Goal: Task Accomplishment & Management: Manage account settings

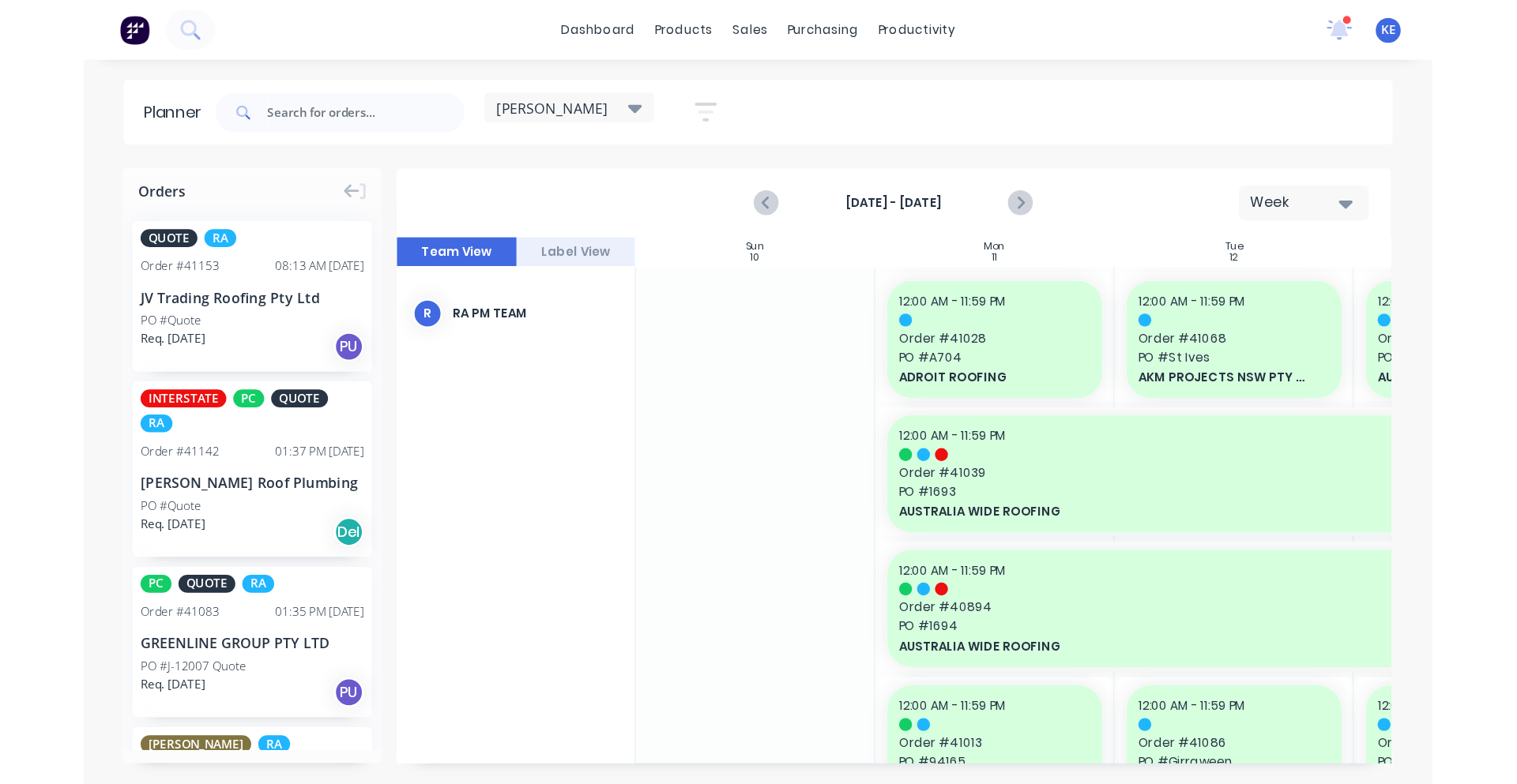
scroll to position [0, 1]
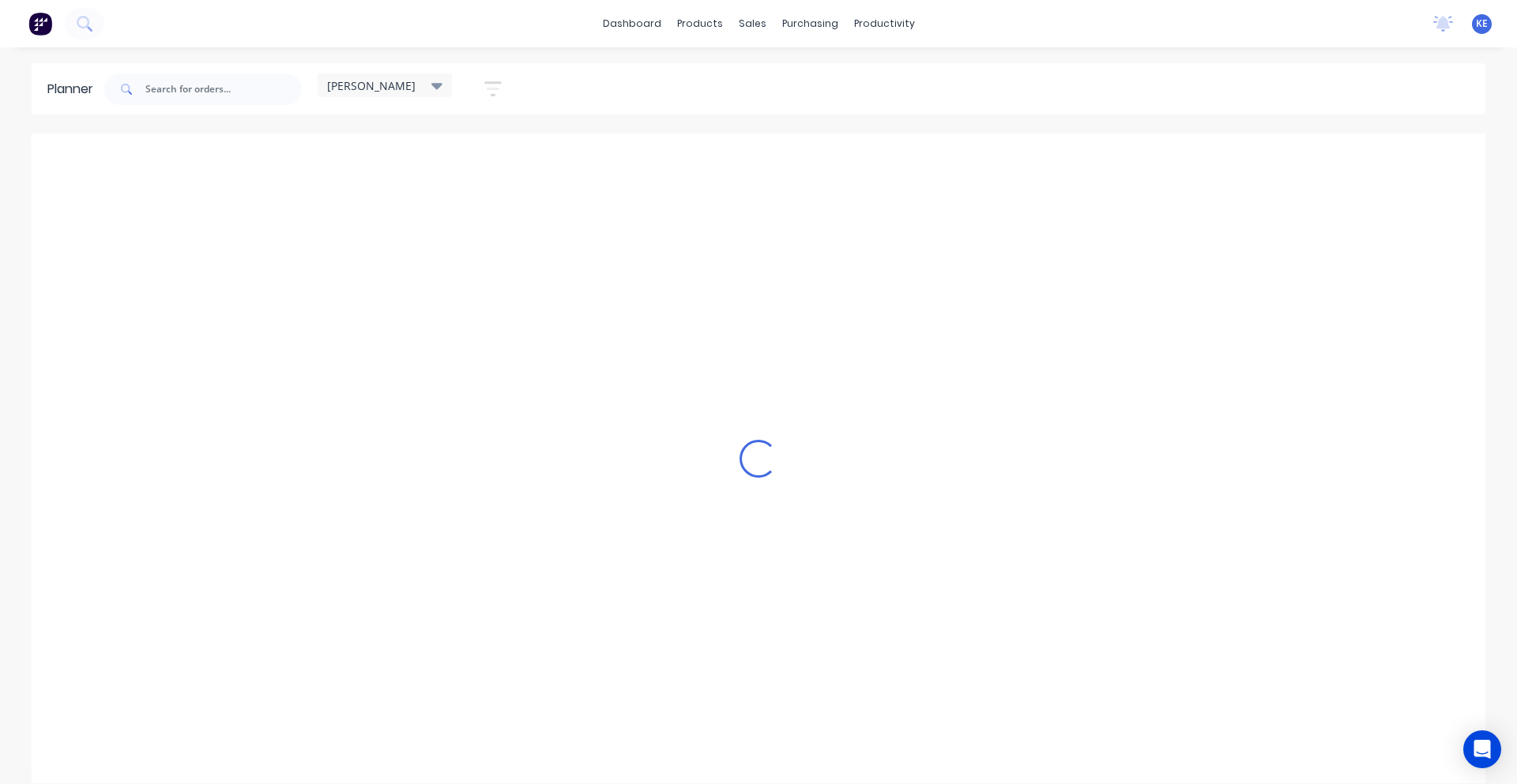
scroll to position [0, 1]
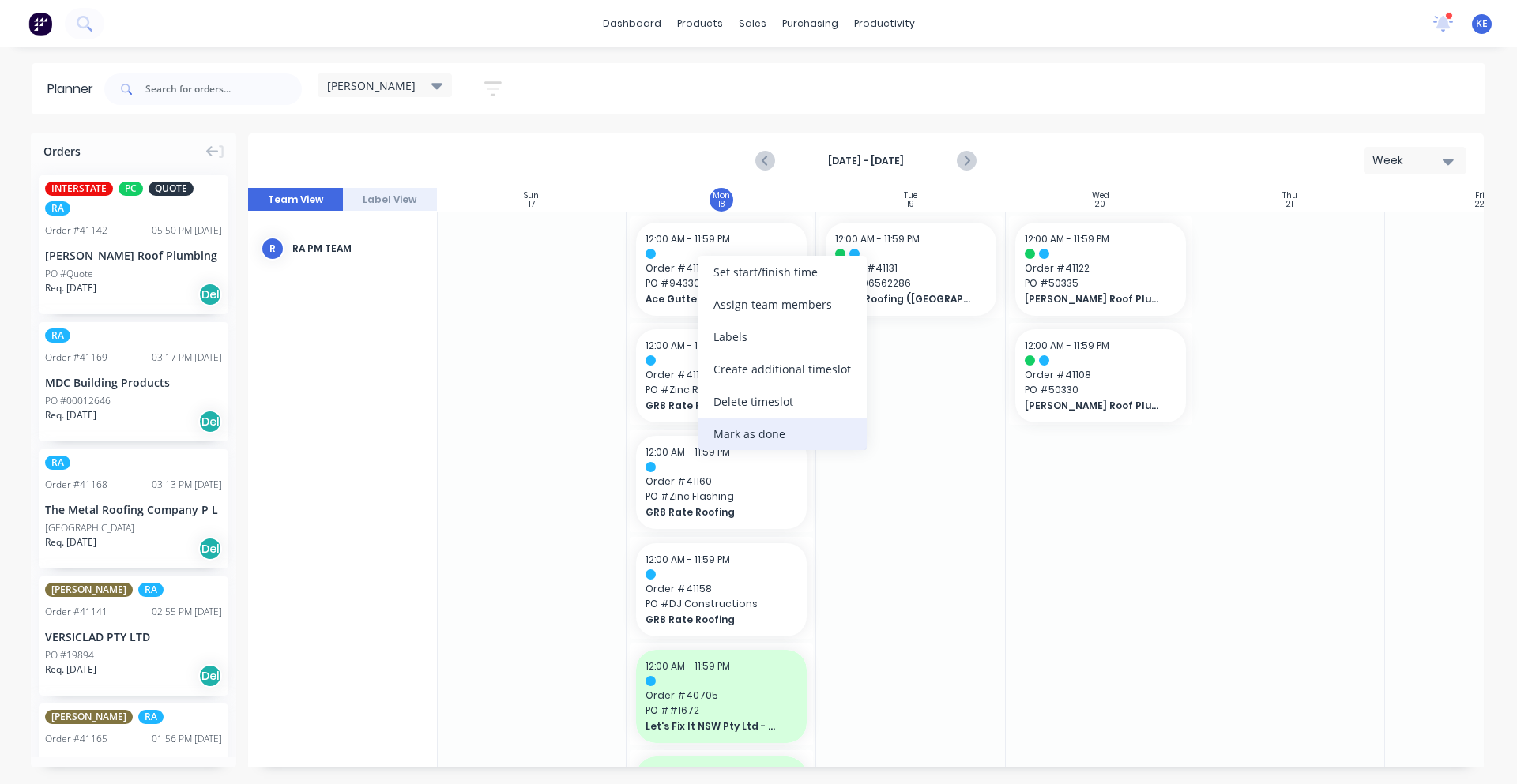
click at [755, 422] on div "Mark as done" at bounding box center [783, 434] width 169 height 33
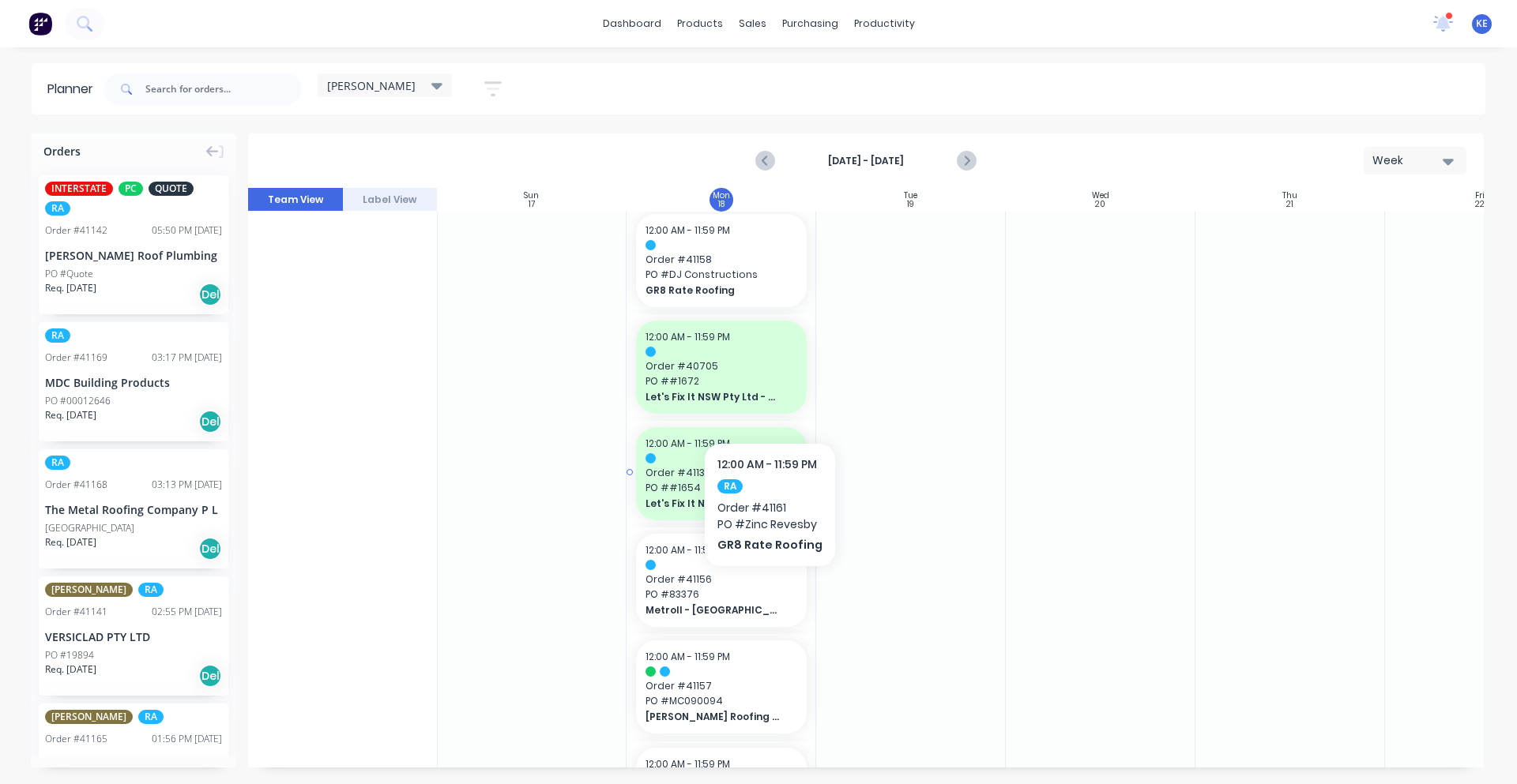
scroll to position [658, 1]
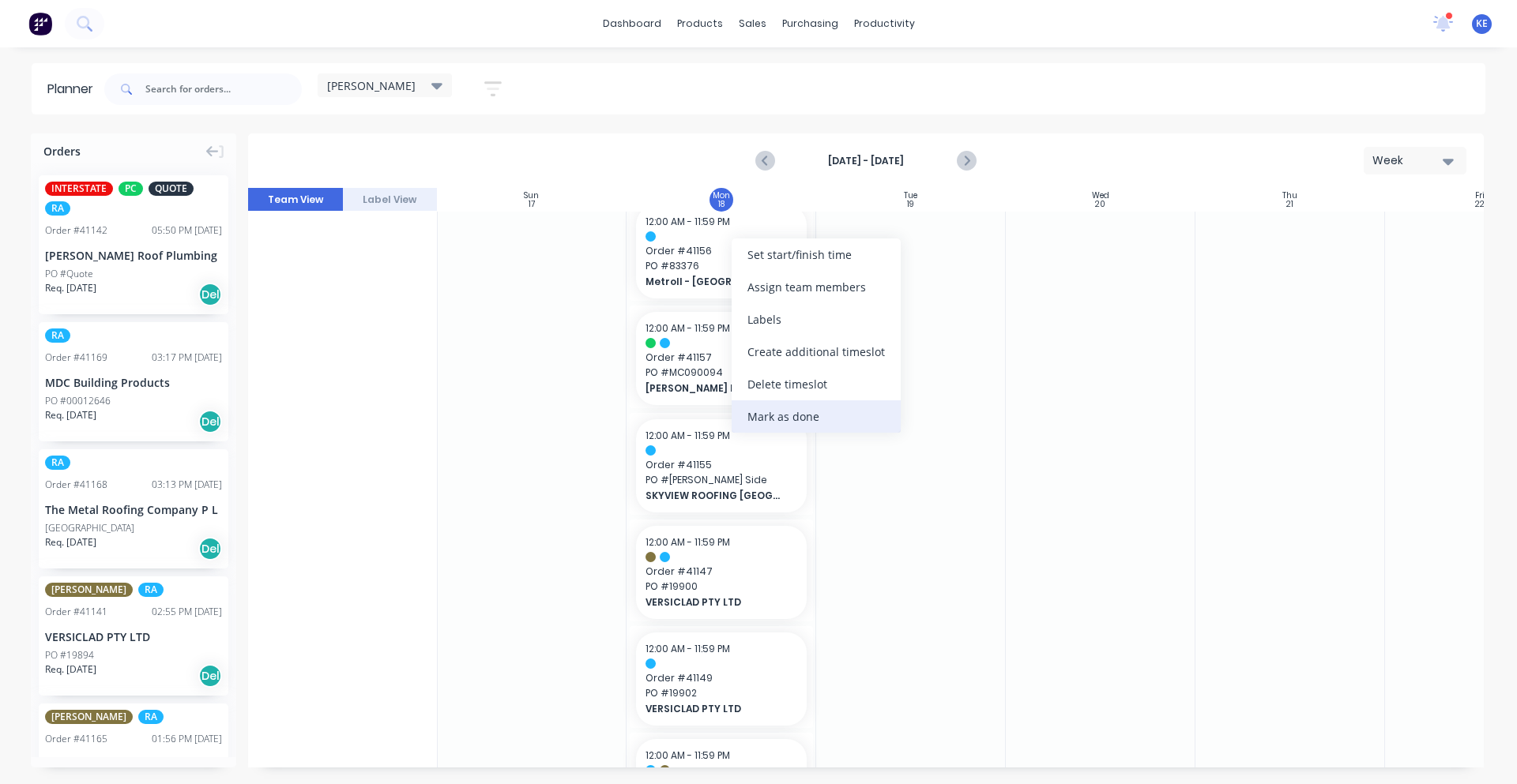
click at [831, 412] on div "Mark as done" at bounding box center [816, 417] width 169 height 33
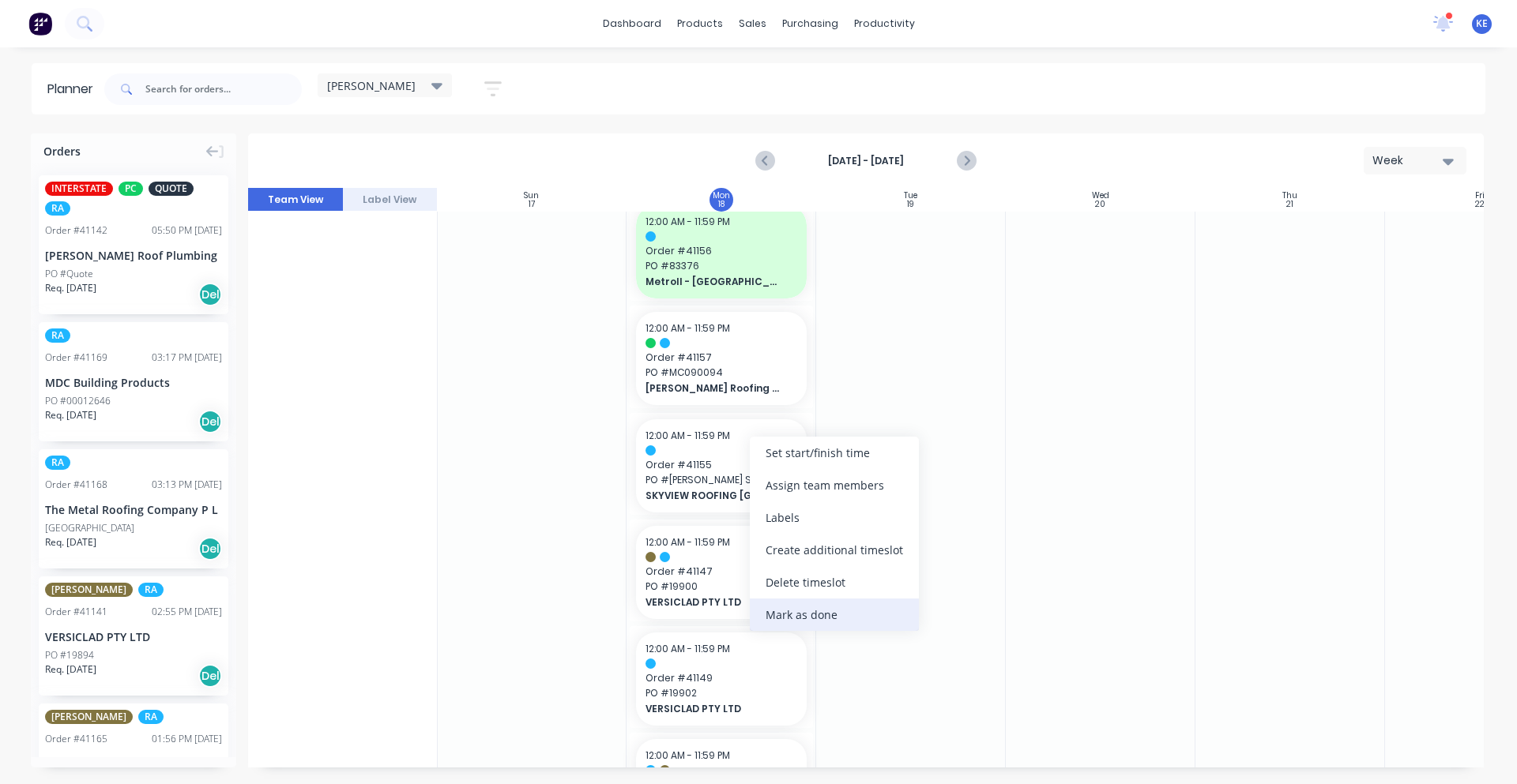
click at [850, 607] on div "Mark as done" at bounding box center [834, 615] width 169 height 33
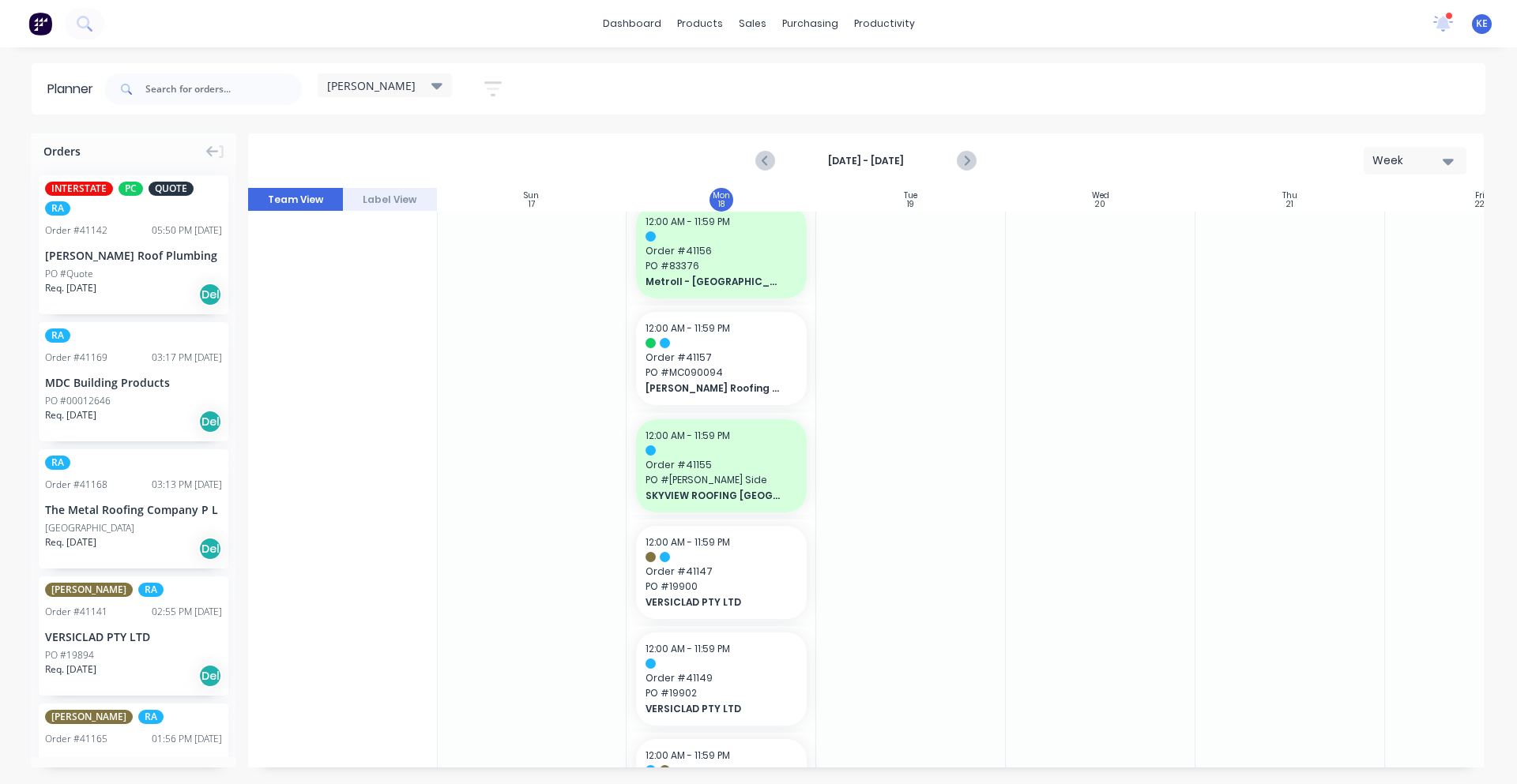
scroll to position [756, 1]
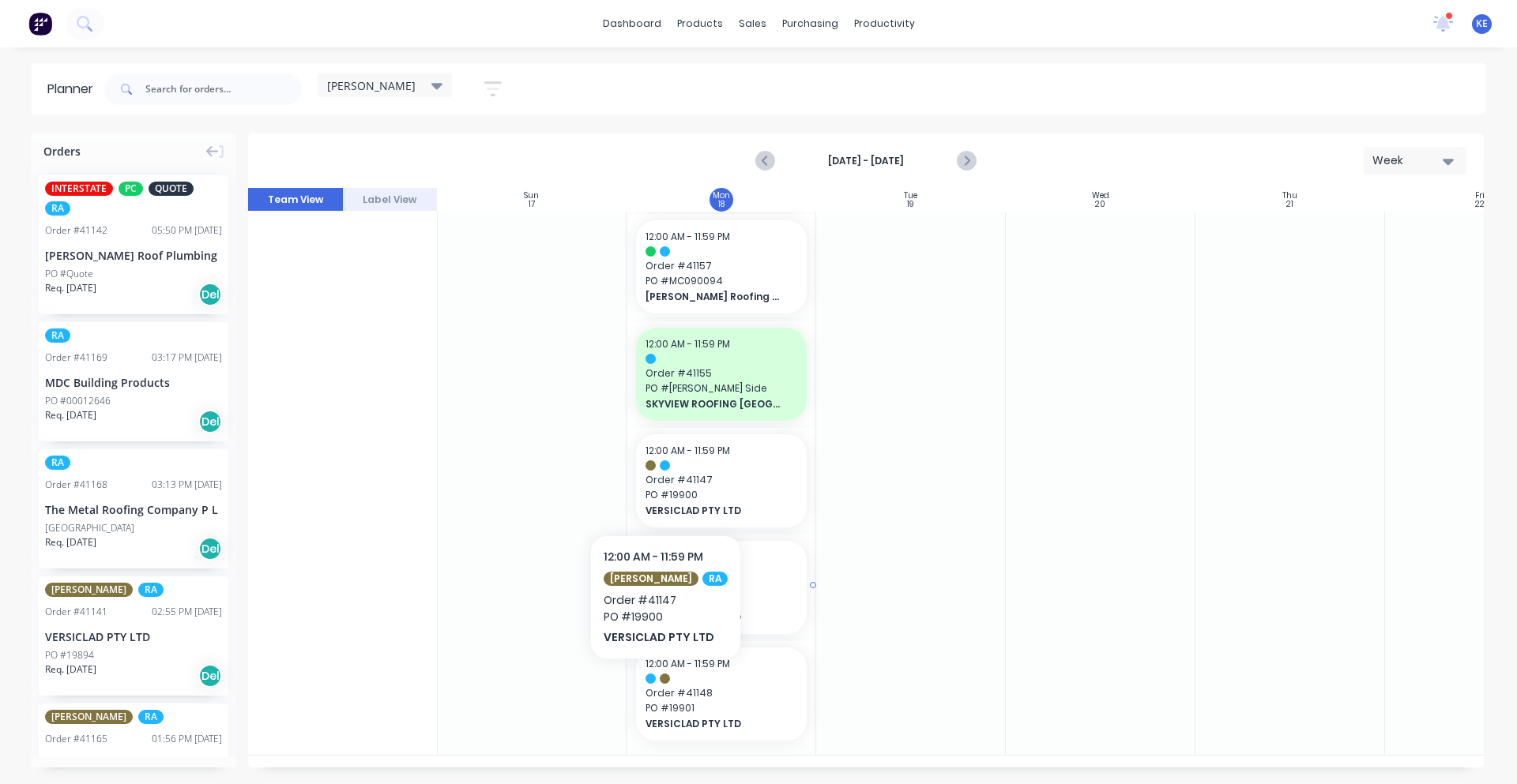
click at [696, 611] on span "VERSICLAD PTY LTD" at bounding box center [714, 618] width 137 height 15
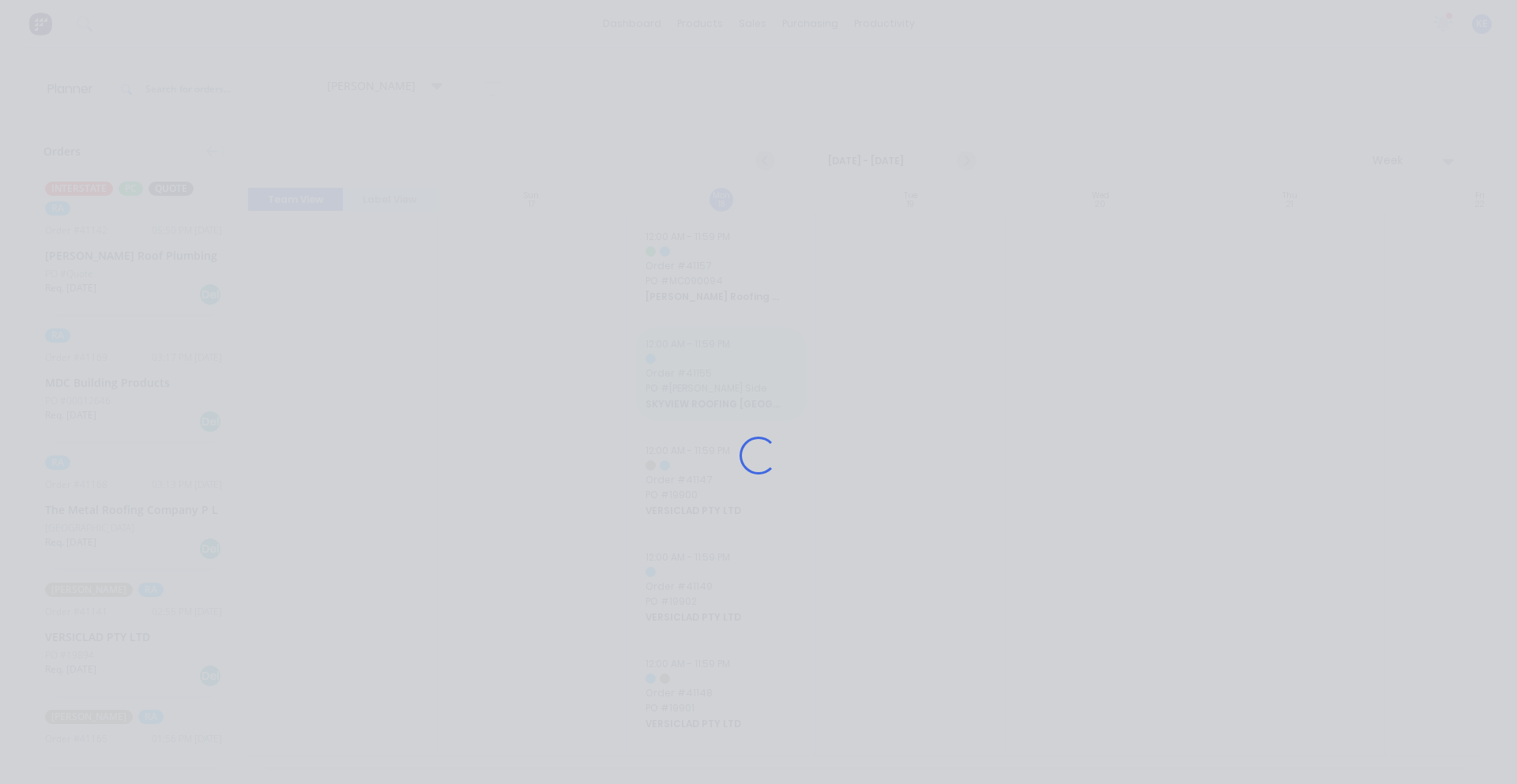
scroll to position [744, 1]
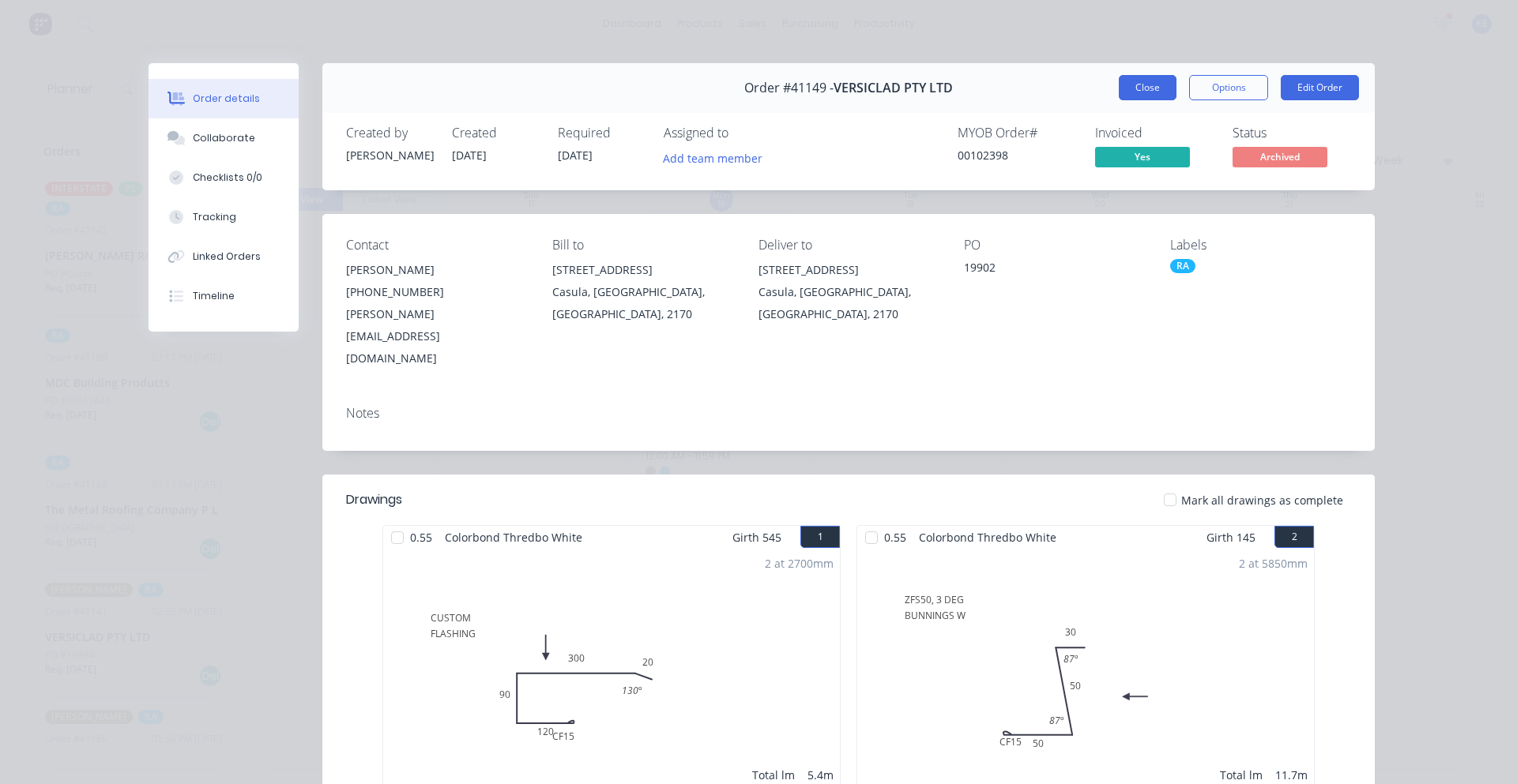
click at [1149, 95] on button "Close" at bounding box center [1147, 87] width 58 height 25
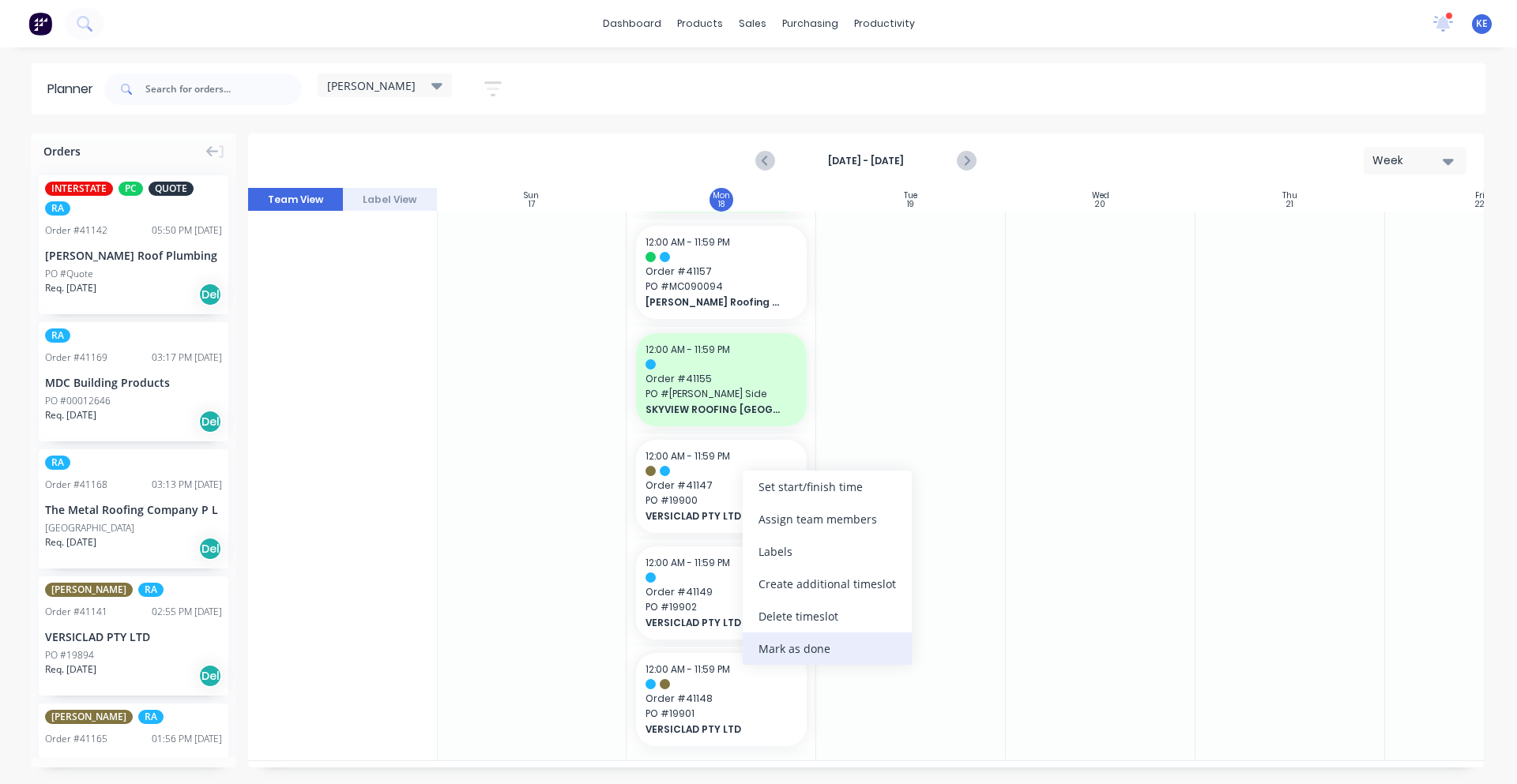
click at [890, 653] on div "Mark as done" at bounding box center [827, 649] width 169 height 33
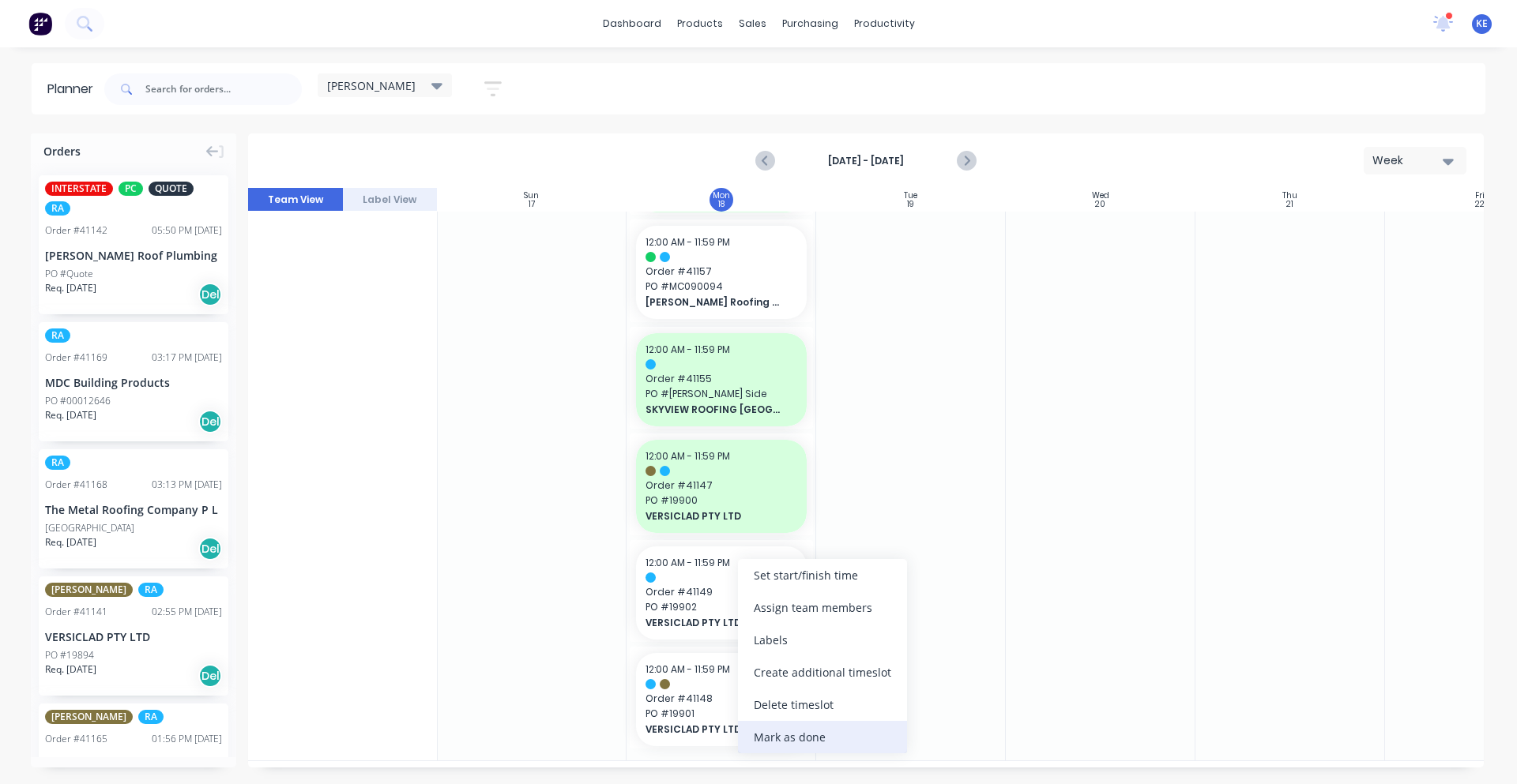
click at [833, 731] on div "Mark as done" at bounding box center [822, 737] width 169 height 33
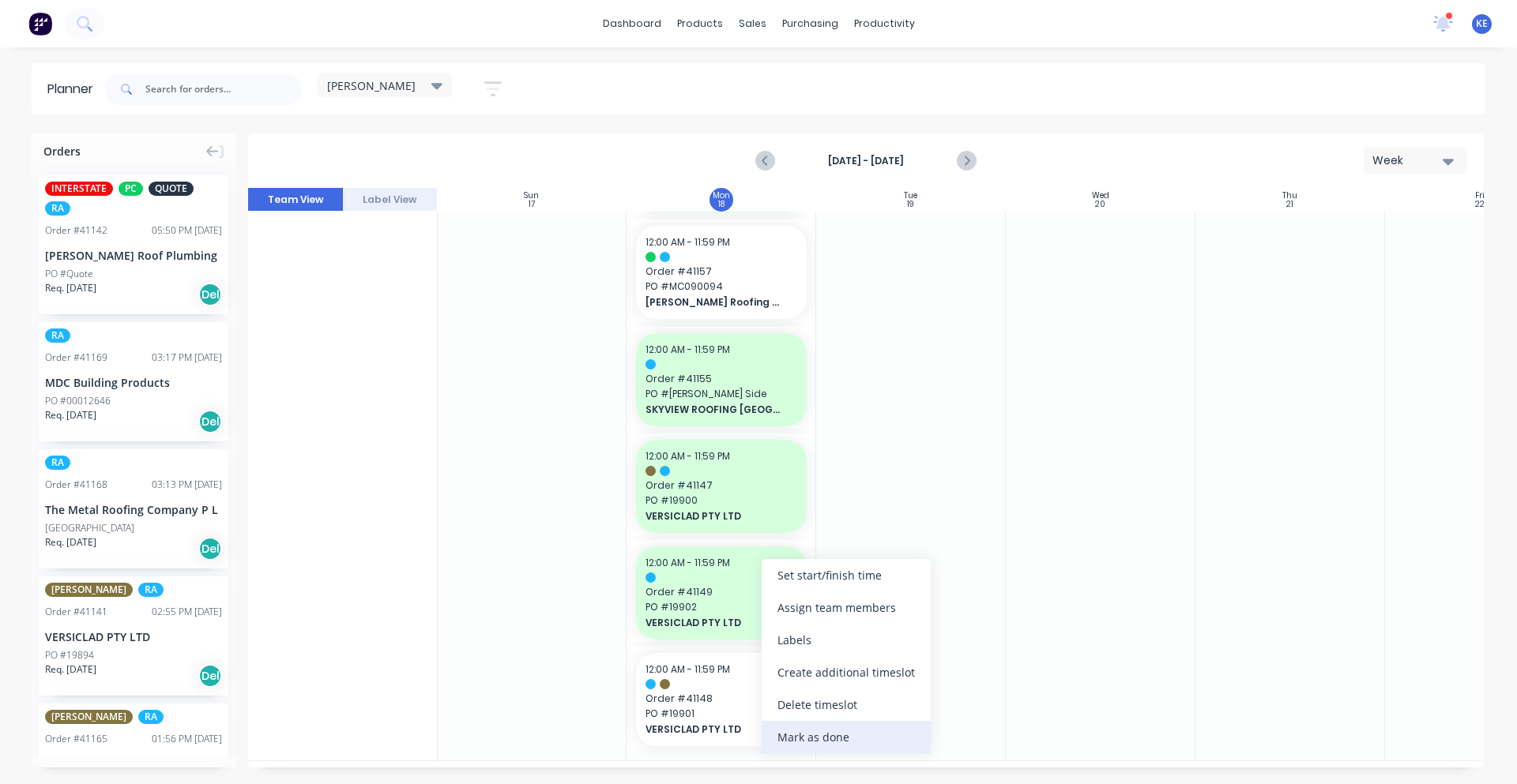
click at [855, 740] on div "Mark as done" at bounding box center [846, 737] width 169 height 33
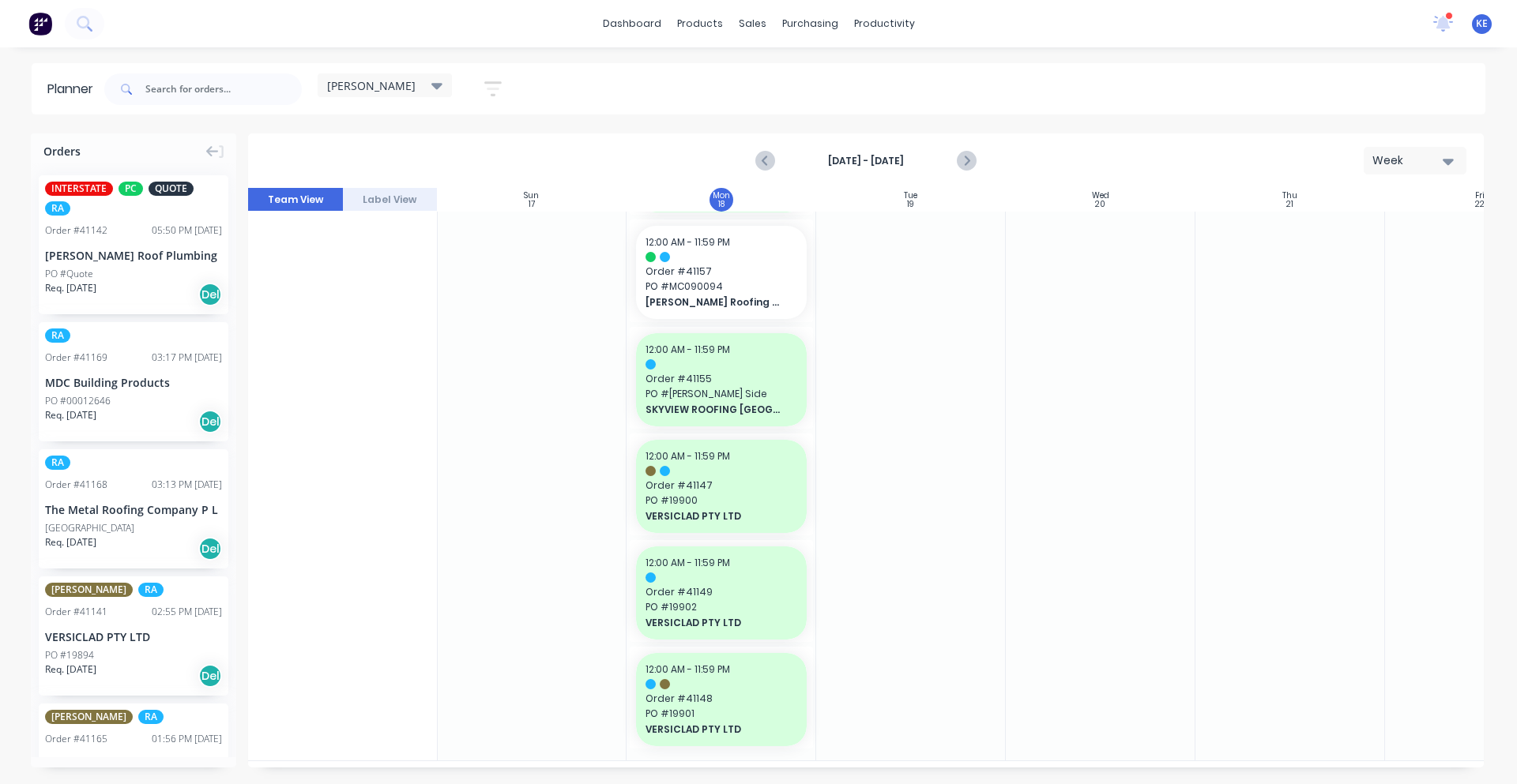
click at [892, 570] on div at bounding box center [911, 114] width 190 height 1293
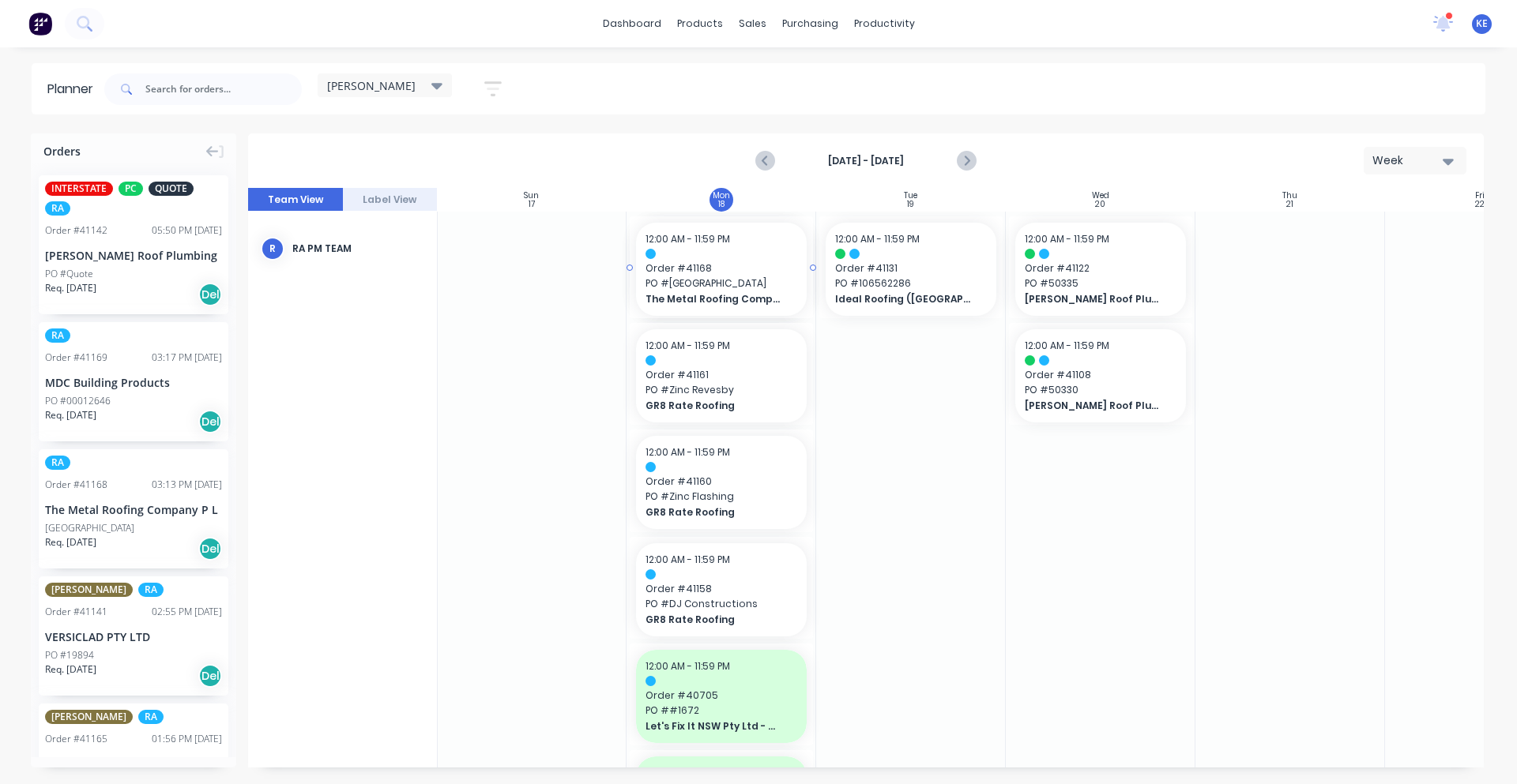
scroll to position [0, 0]
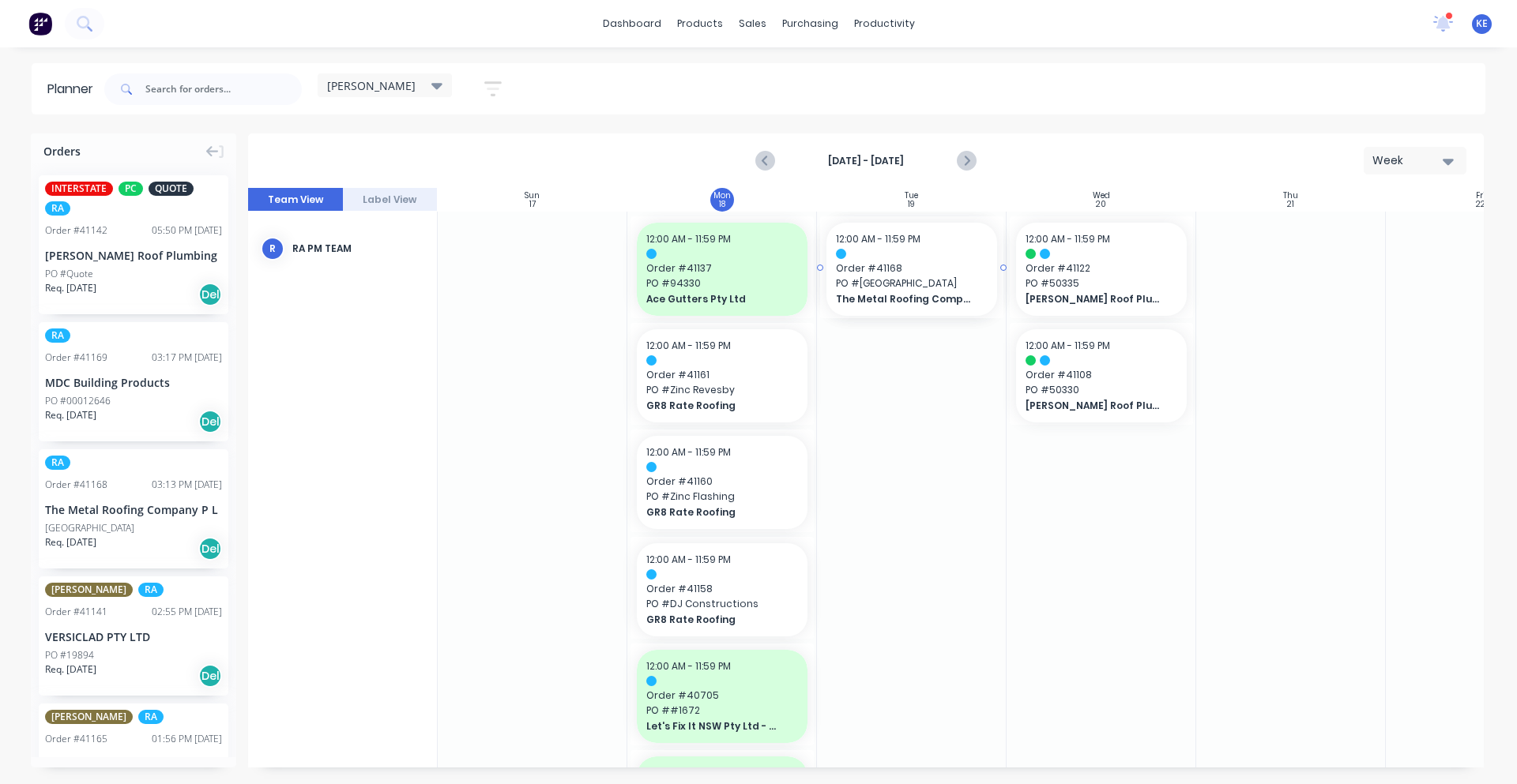
drag, startPoint x: 132, startPoint y: 522, endPoint x: 932, endPoint y: 357, distance: 816.8
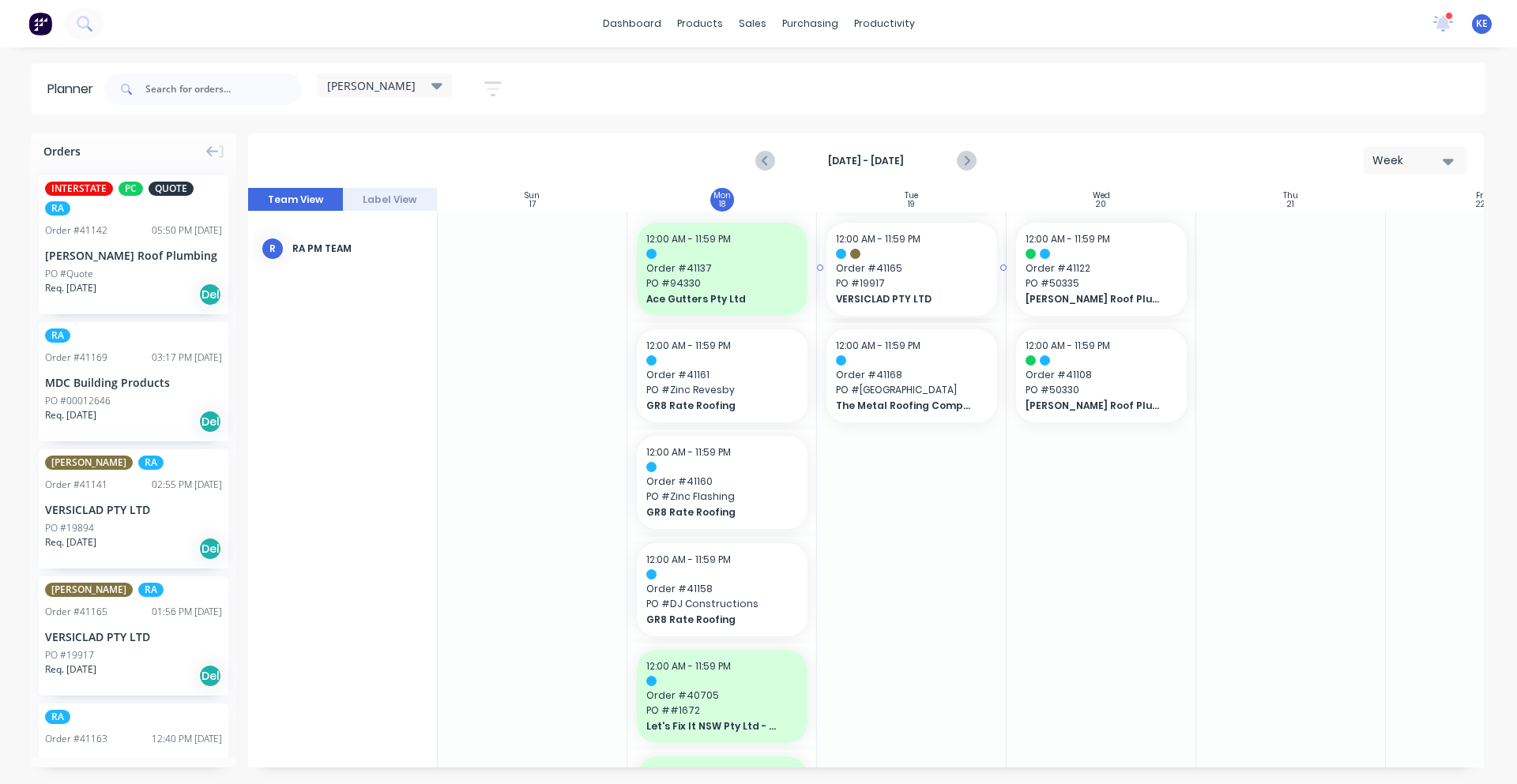
drag, startPoint x: 147, startPoint y: 626, endPoint x: 867, endPoint y: 459, distance: 739.1
drag, startPoint x: 141, startPoint y: 405, endPoint x: 869, endPoint y: 406, distance: 728.0
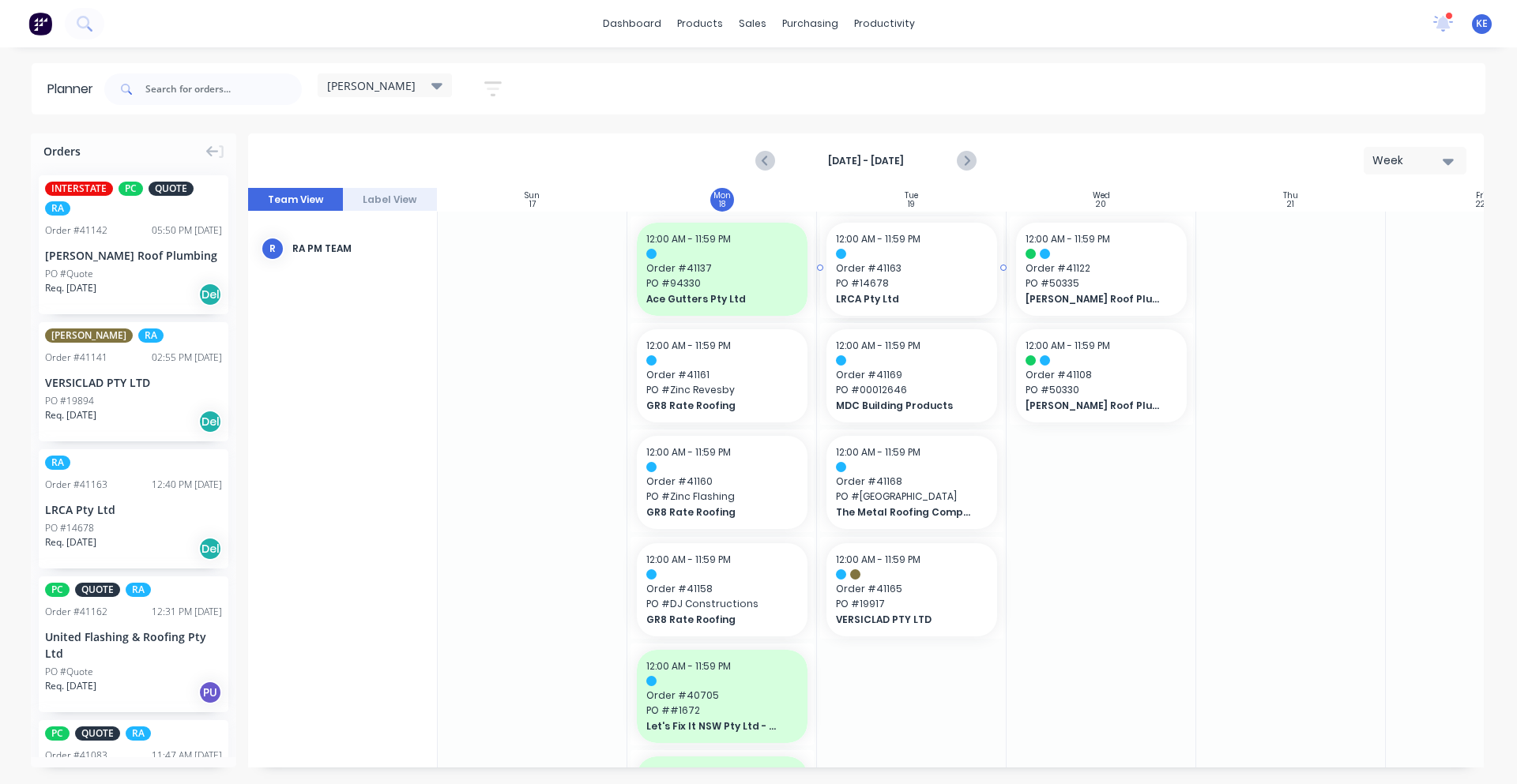
drag, startPoint x: 91, startPoint y: 507, endPoint x: 945, endPoint y: 431, distance: 857.4
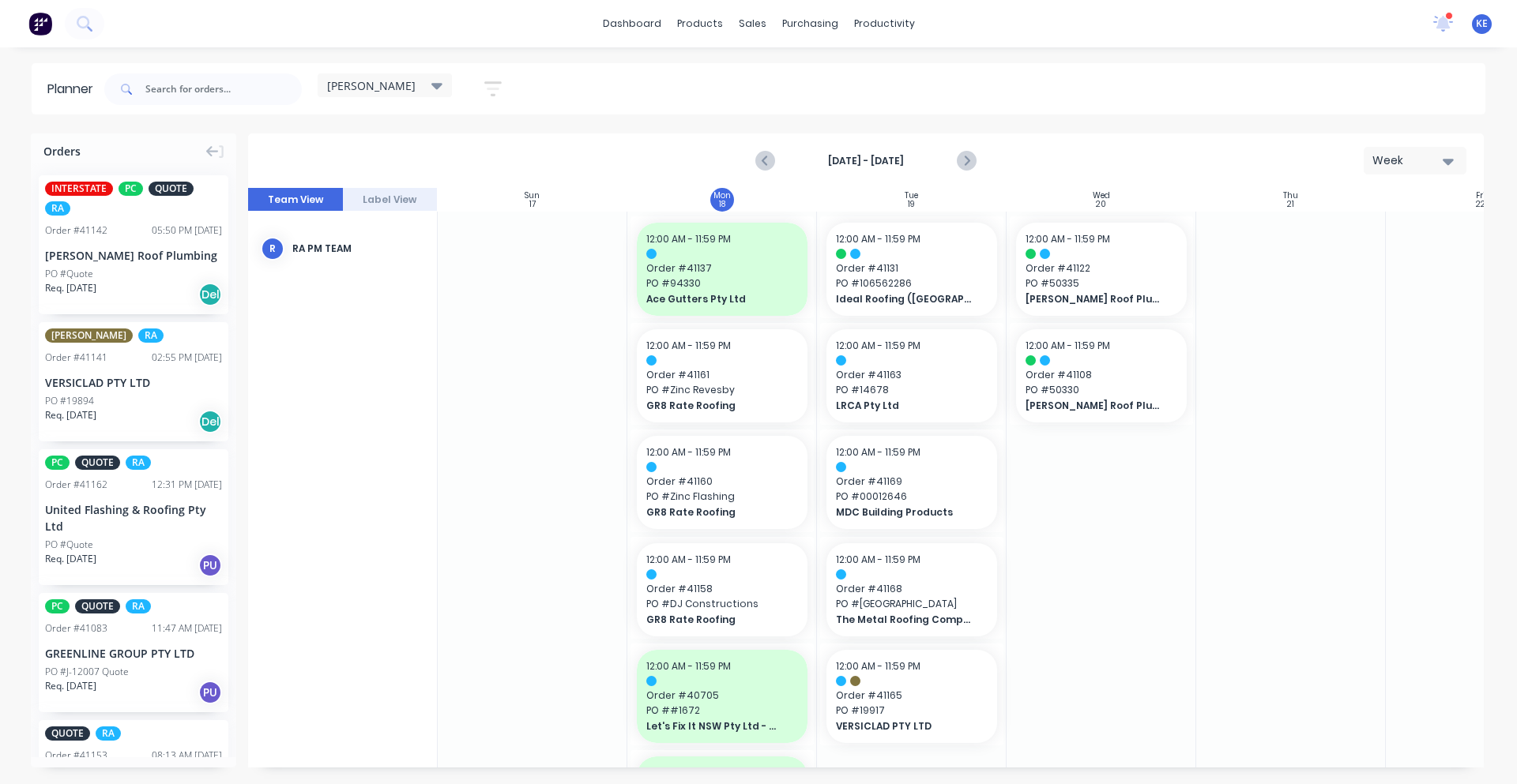
click at [89, 393] on div "[PERSON_NAME] RA Order # 41141 02:55 PM [DATE] VERSICLAD PTY LTD PO #19894 Req.…" at bounding box center [134, 382] width 190 height 119
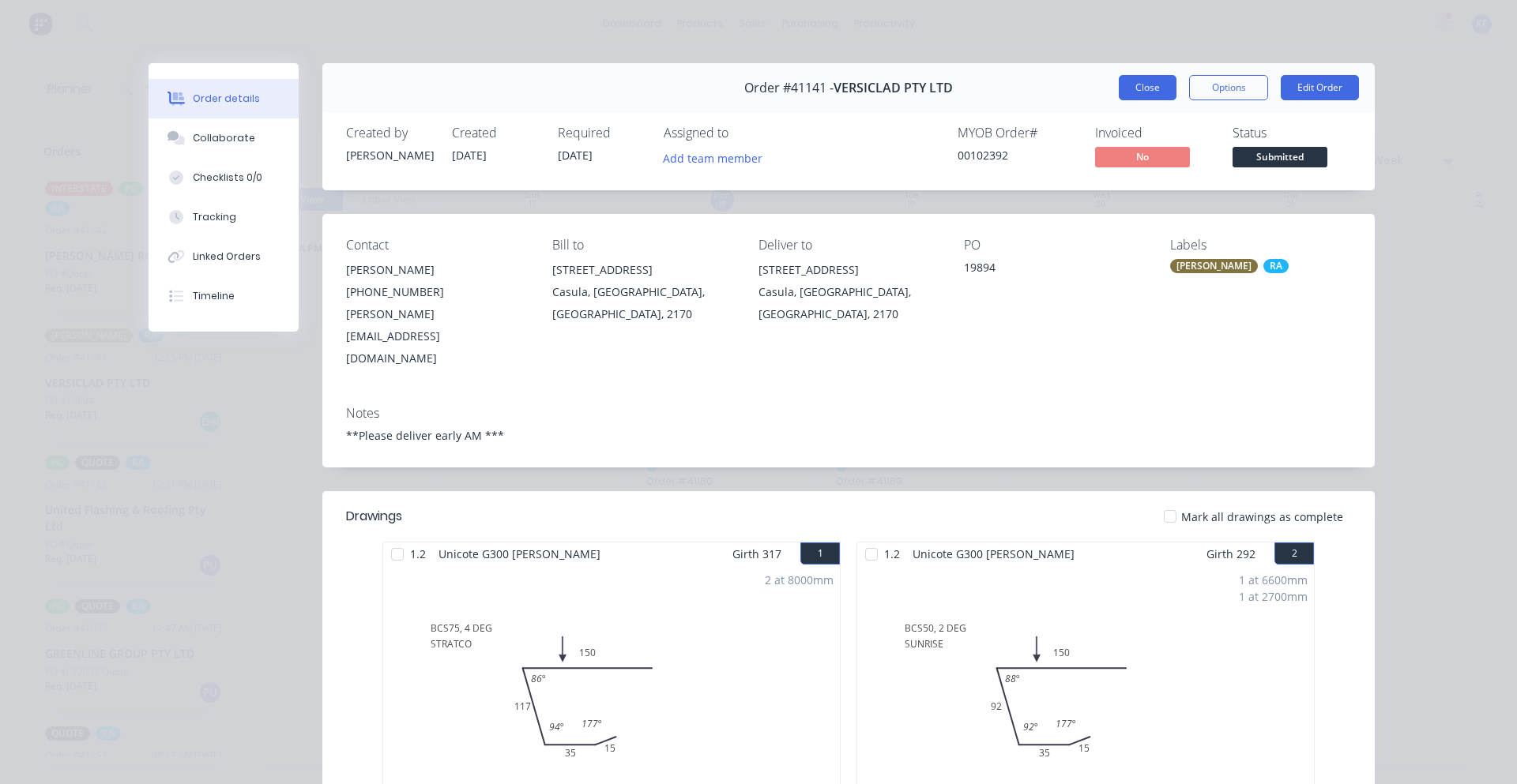
click at [1156, 95] on button "Close" at bounding box center [1147, 87] width 58 height 25
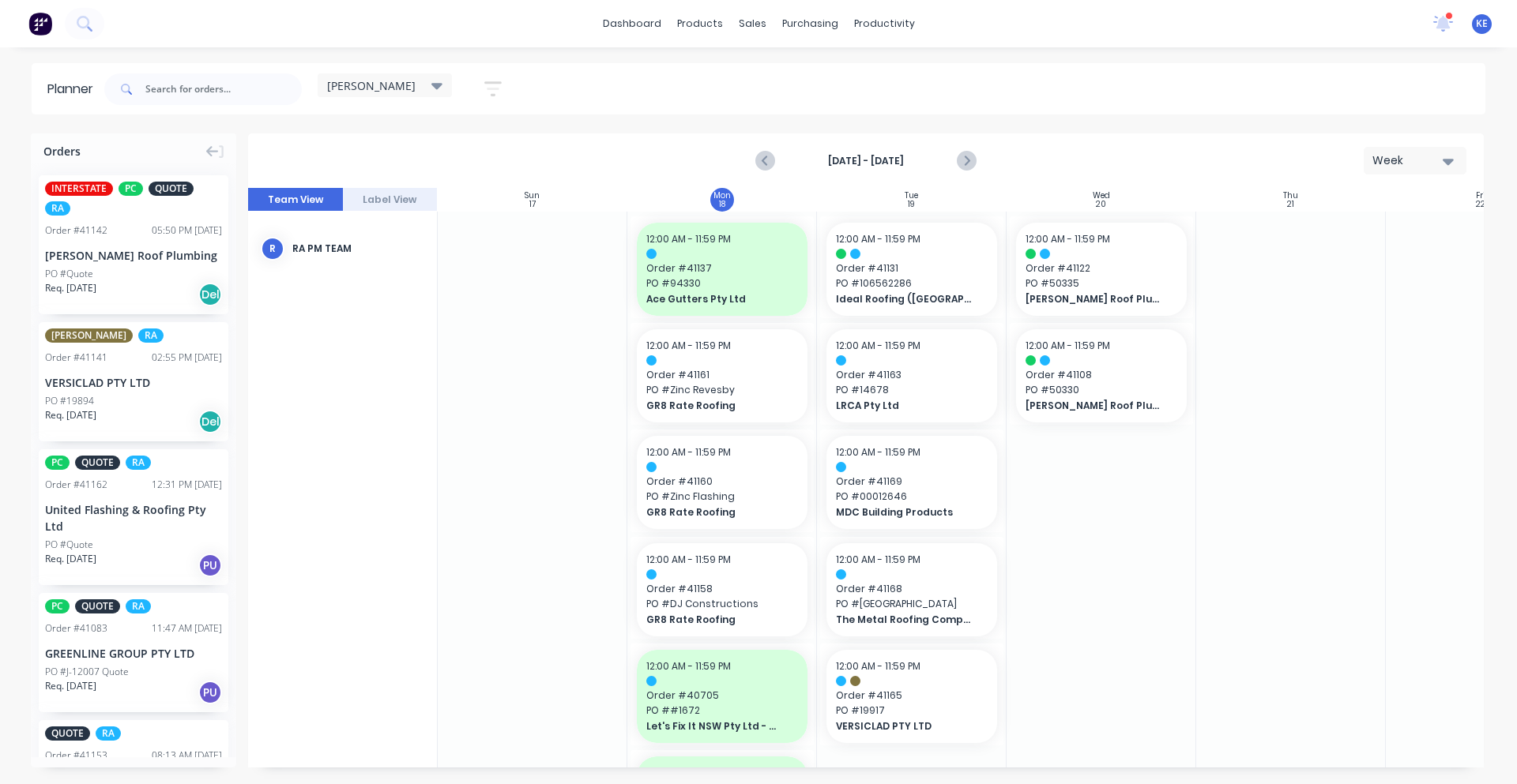
click at [120, 412] on div "Req. [DATE] Del" at bounding box center [133, 421] width 177 height 27
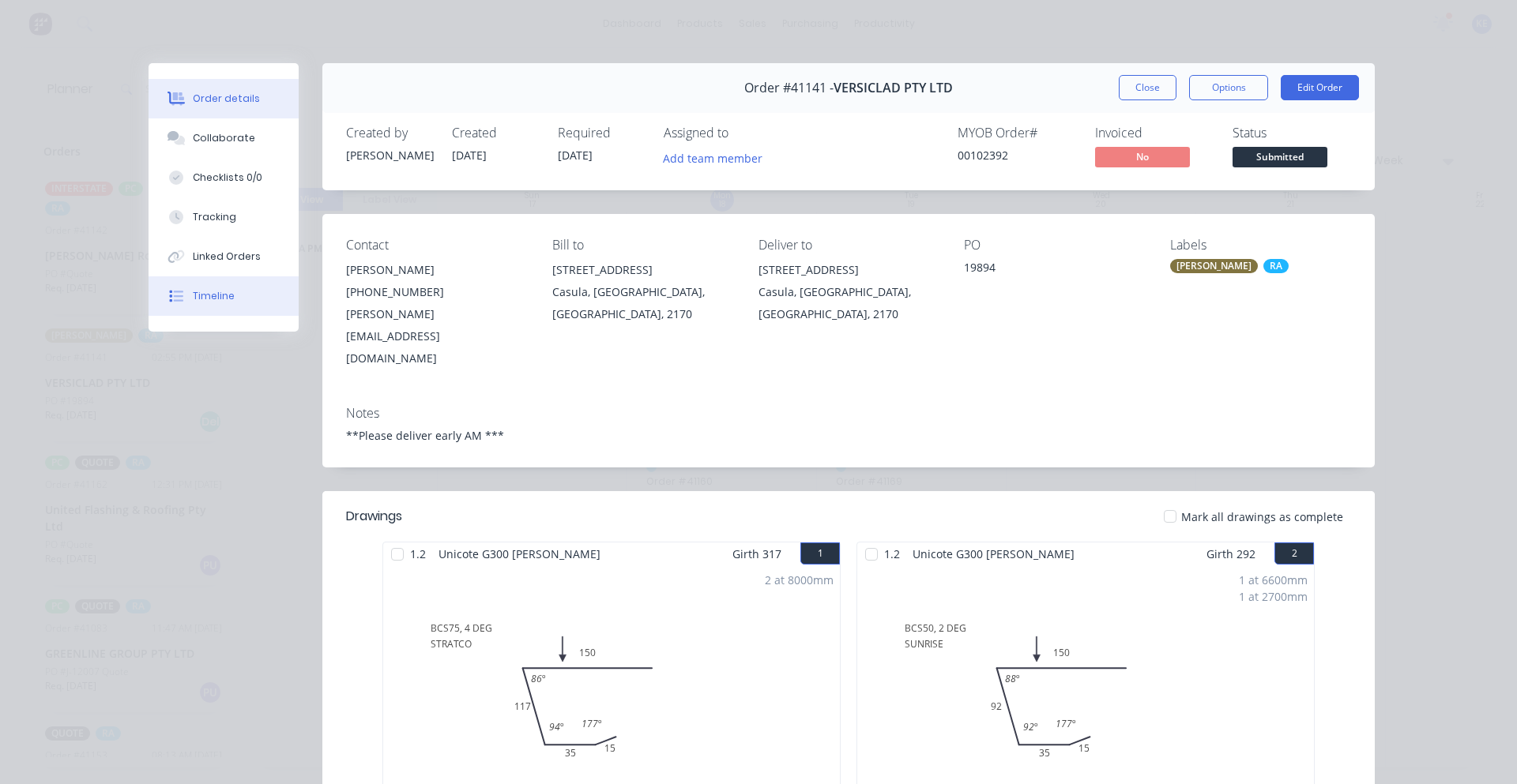
click at [216, 299] on div "Timeline" at bounding box center [214, 296] width 42 height 15
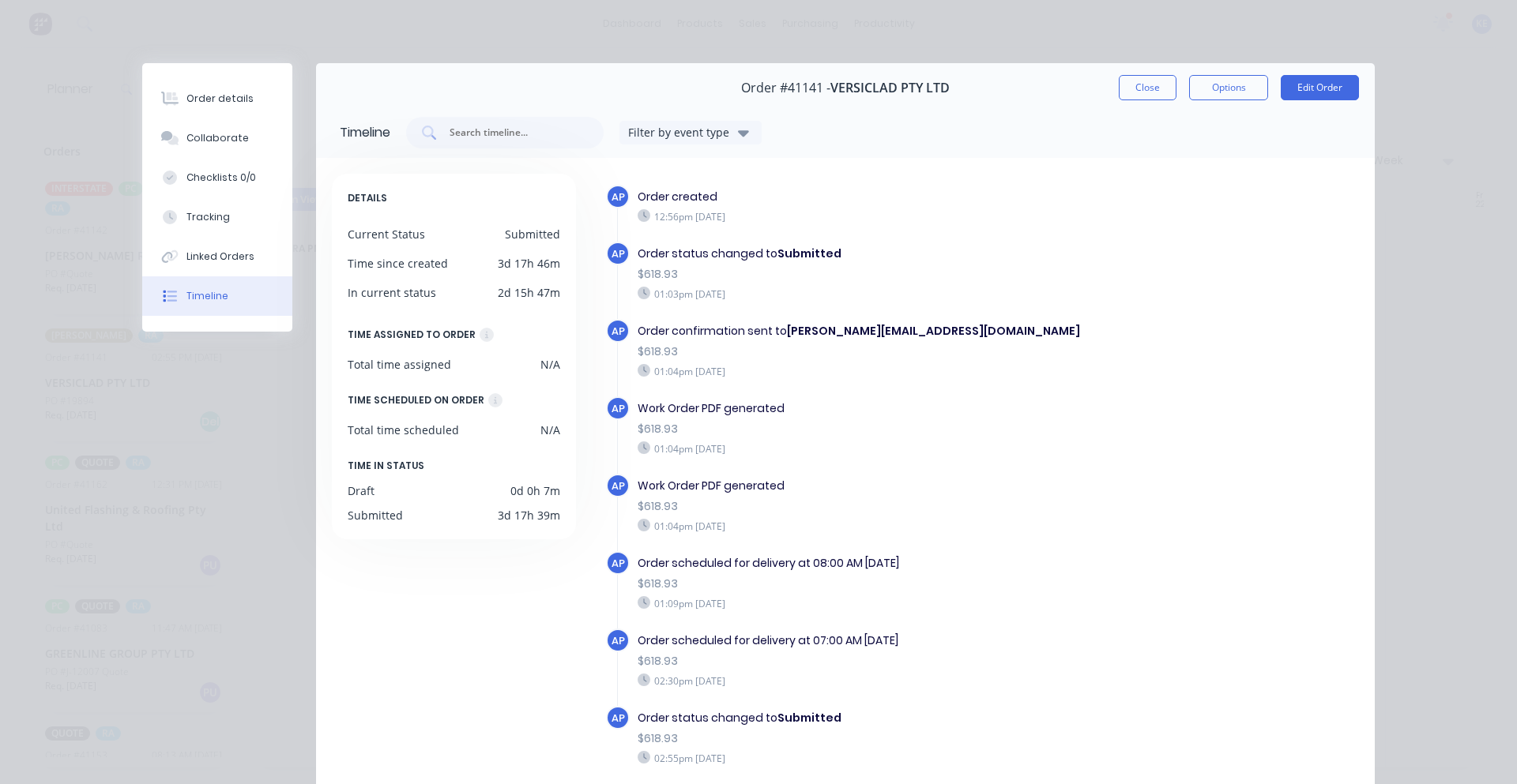
click at [1127, 63] on div "Order #41141 - VERSICLAD PTY LTD Close Options Edit Order" at bounding box center [846, 88] width 1059 height 50
click at [1127, 95] on button "Close" at bounding box center [1147, 87] width 58 height 25
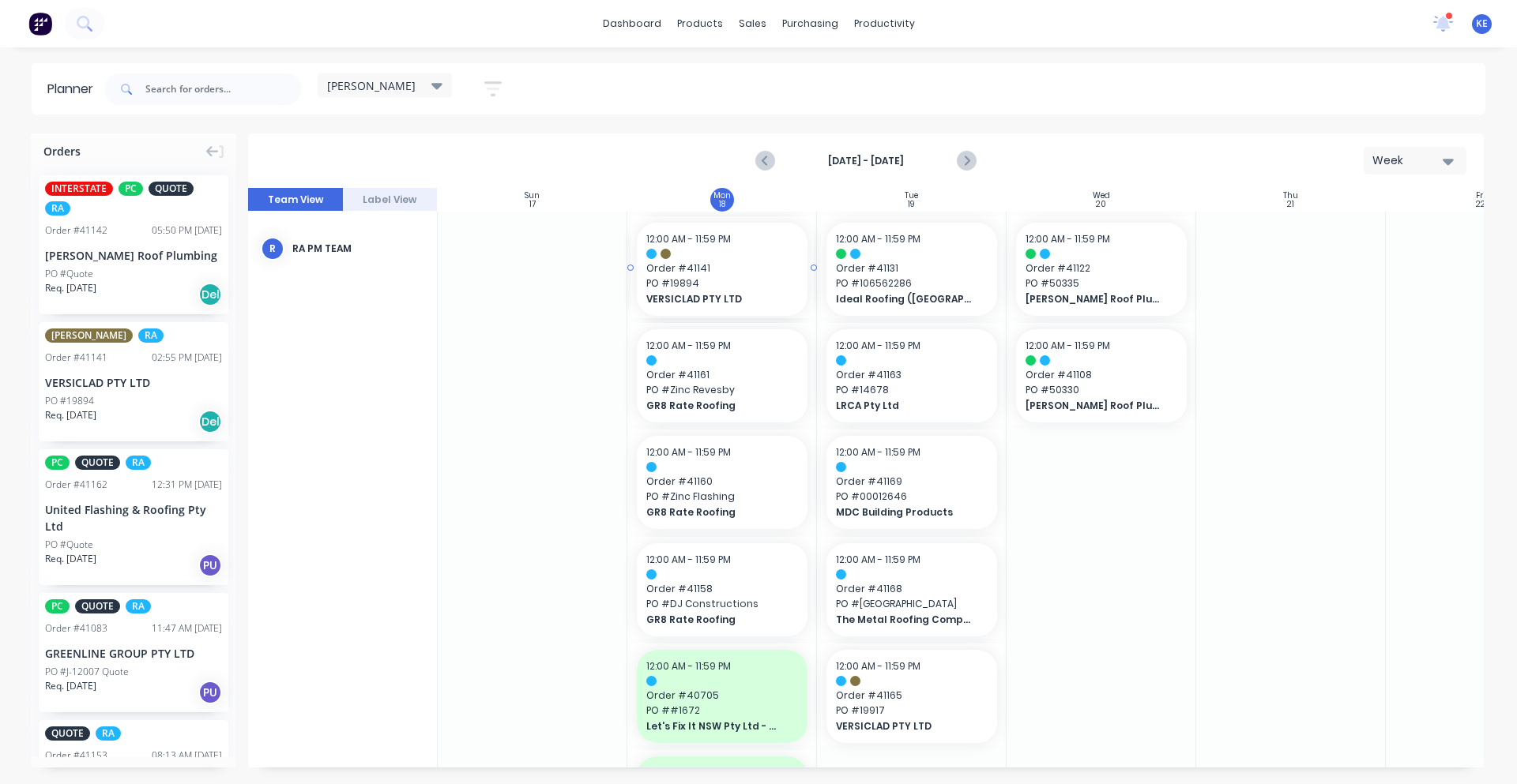
drag, startPoint x: 166, startPoint y: 397, endPoint x: 701, endPoint y: 390, distance: 535.0
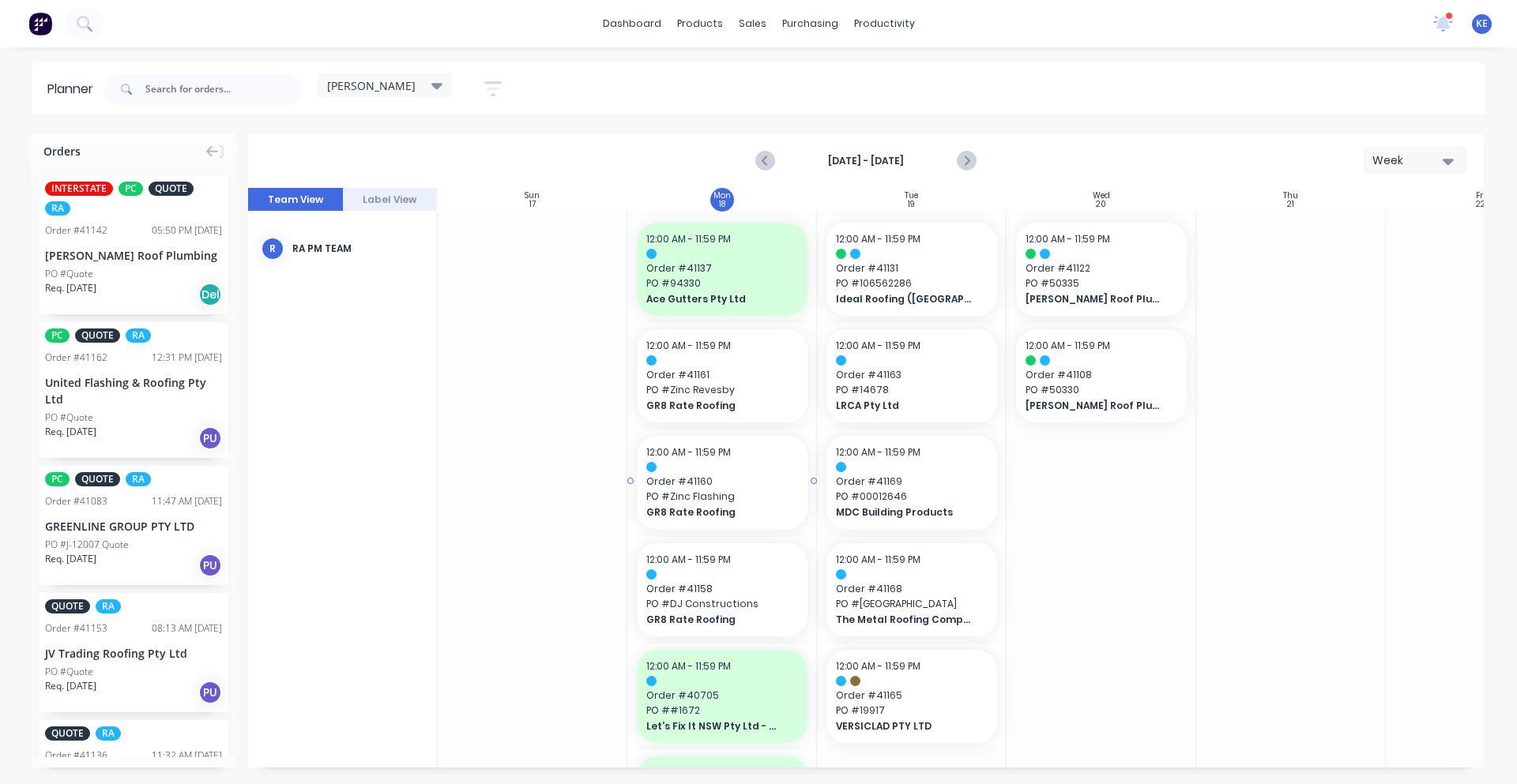
scroll to position [165, 0]
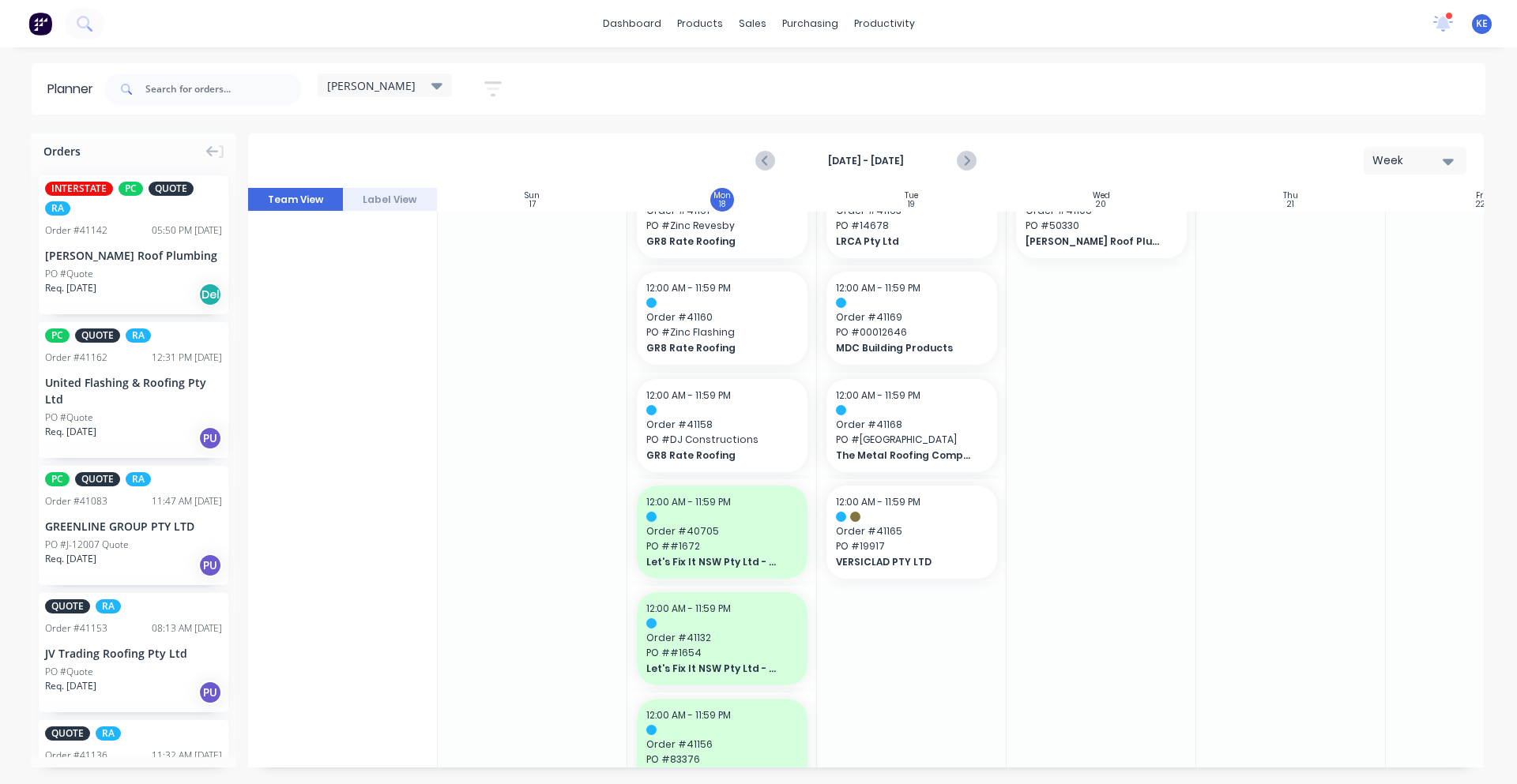
click at [1375, 565] on div at bounding box center [1291, 747] width 190 height 1400
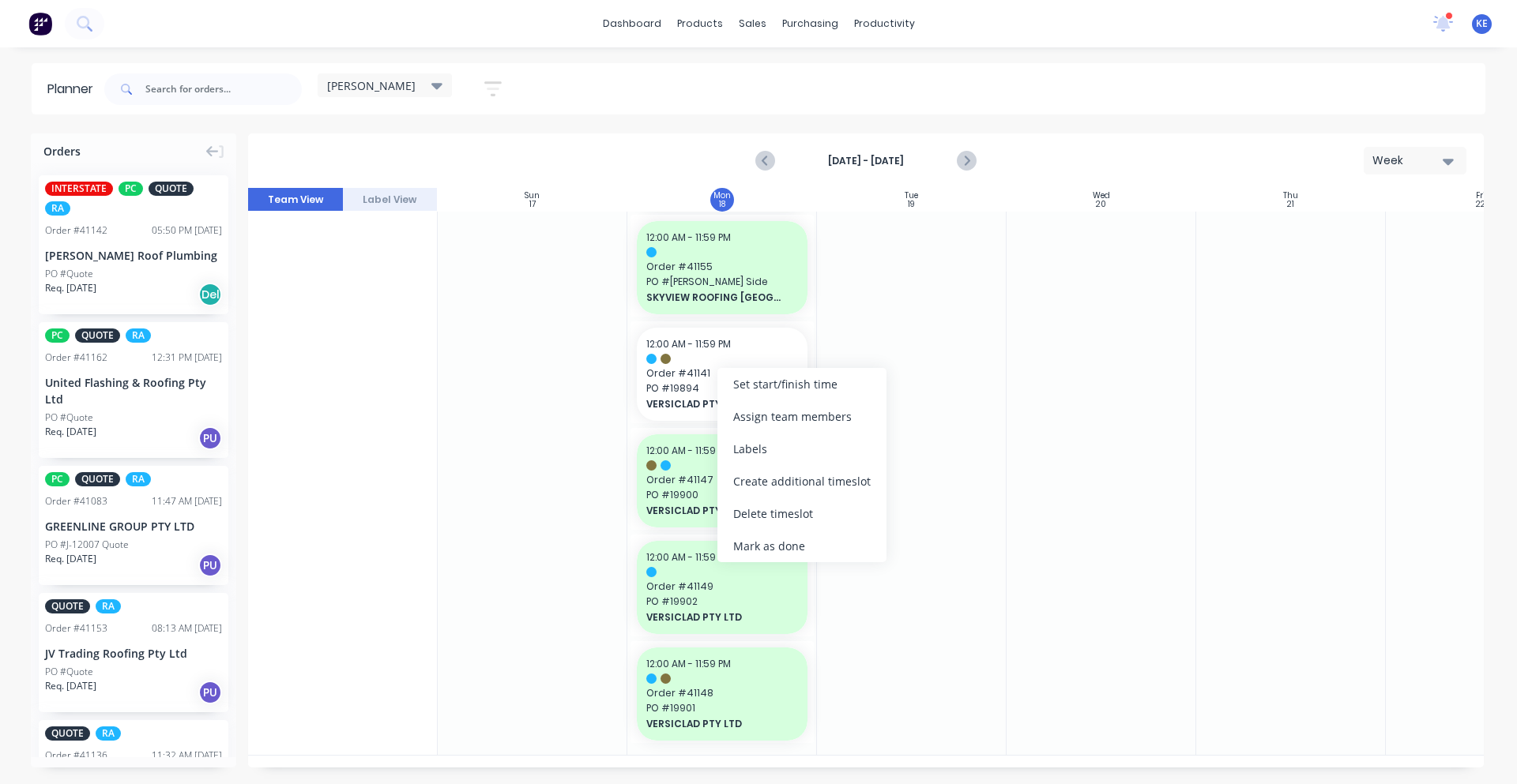
scroll to position [850, 0]
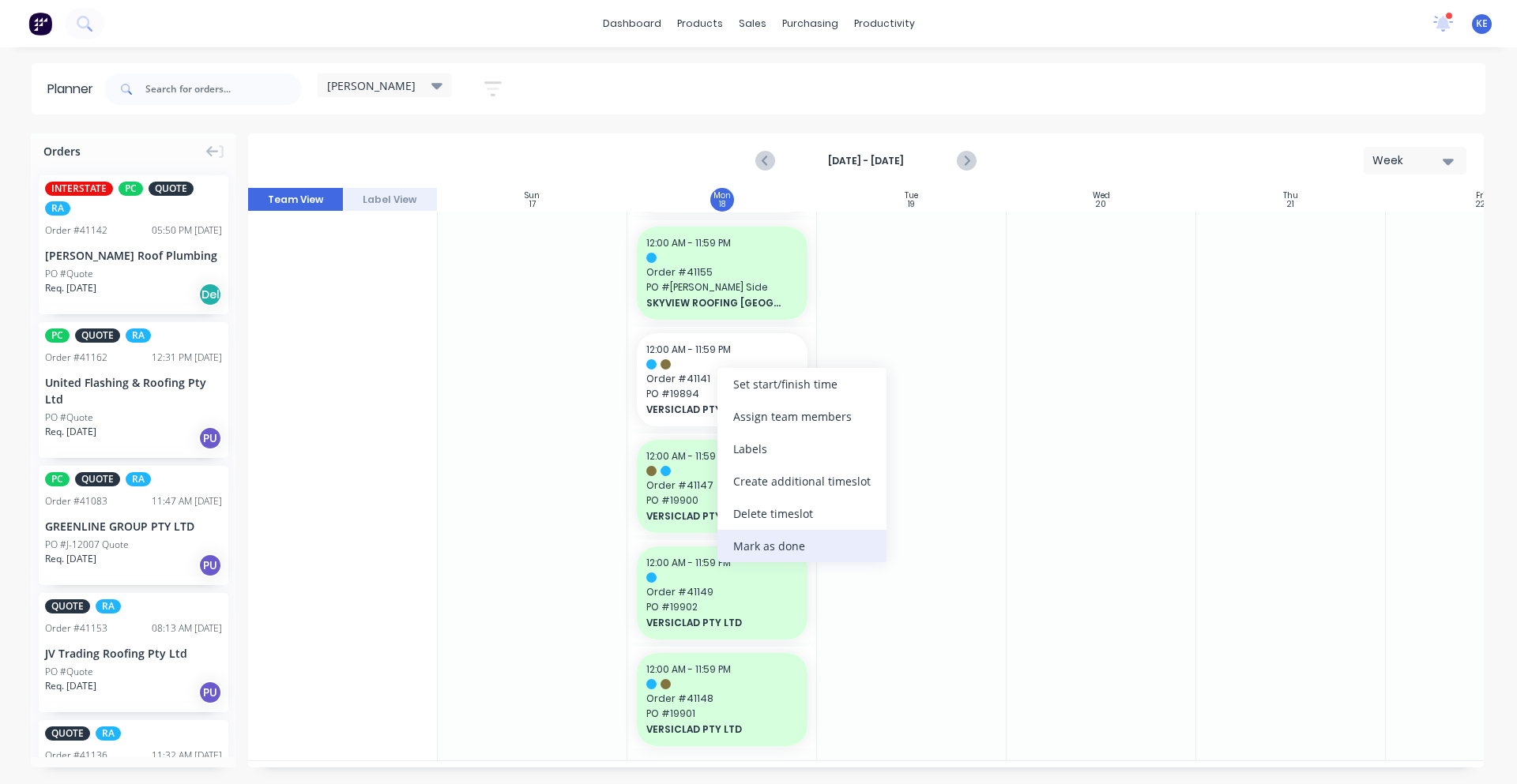
click at [815, 558] on div "Mark as done" at bounding box center [802, 546] width 169 height 33
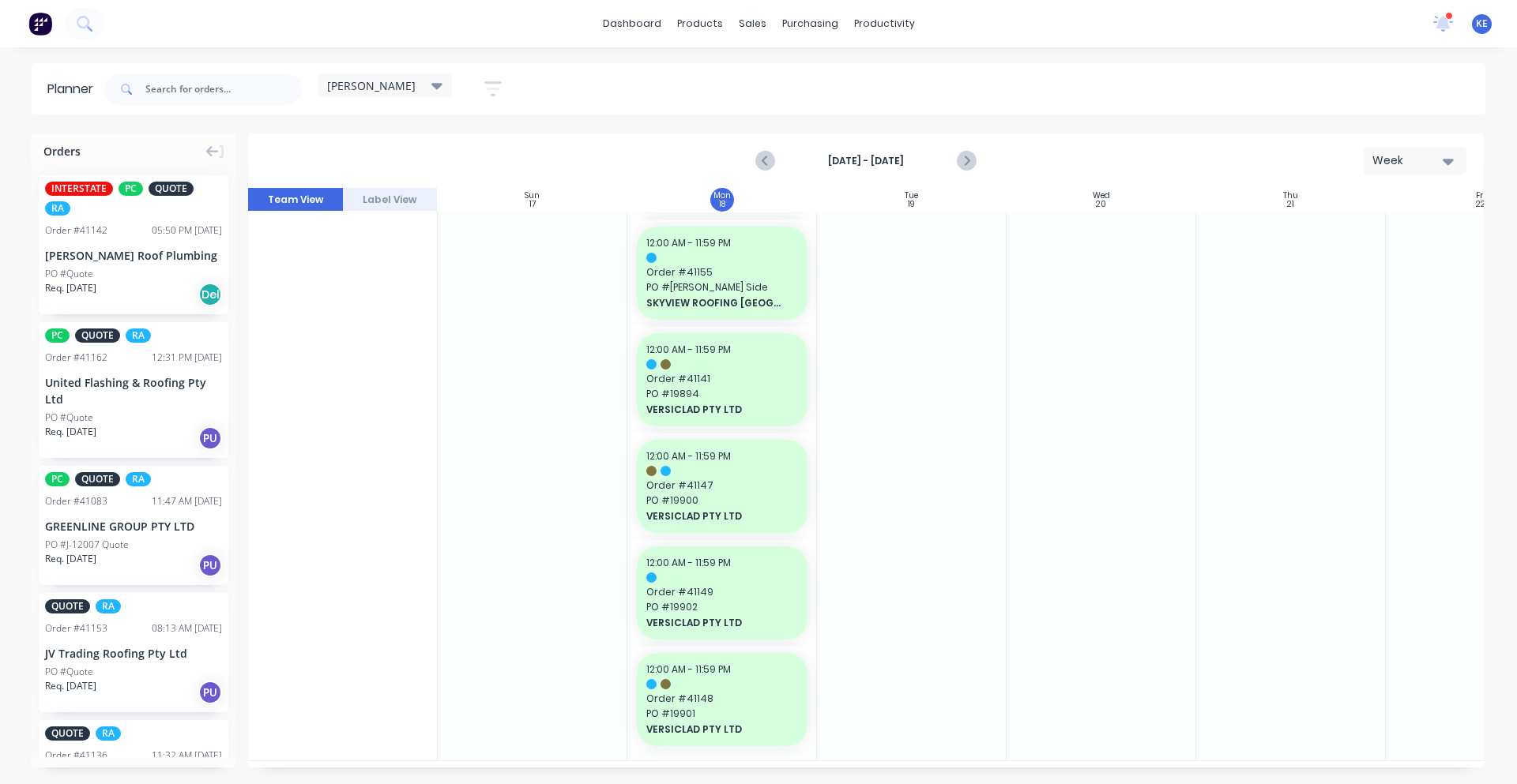
click at [1009, 544] on div at bounding box center [1102, 60] width 190 height 1400
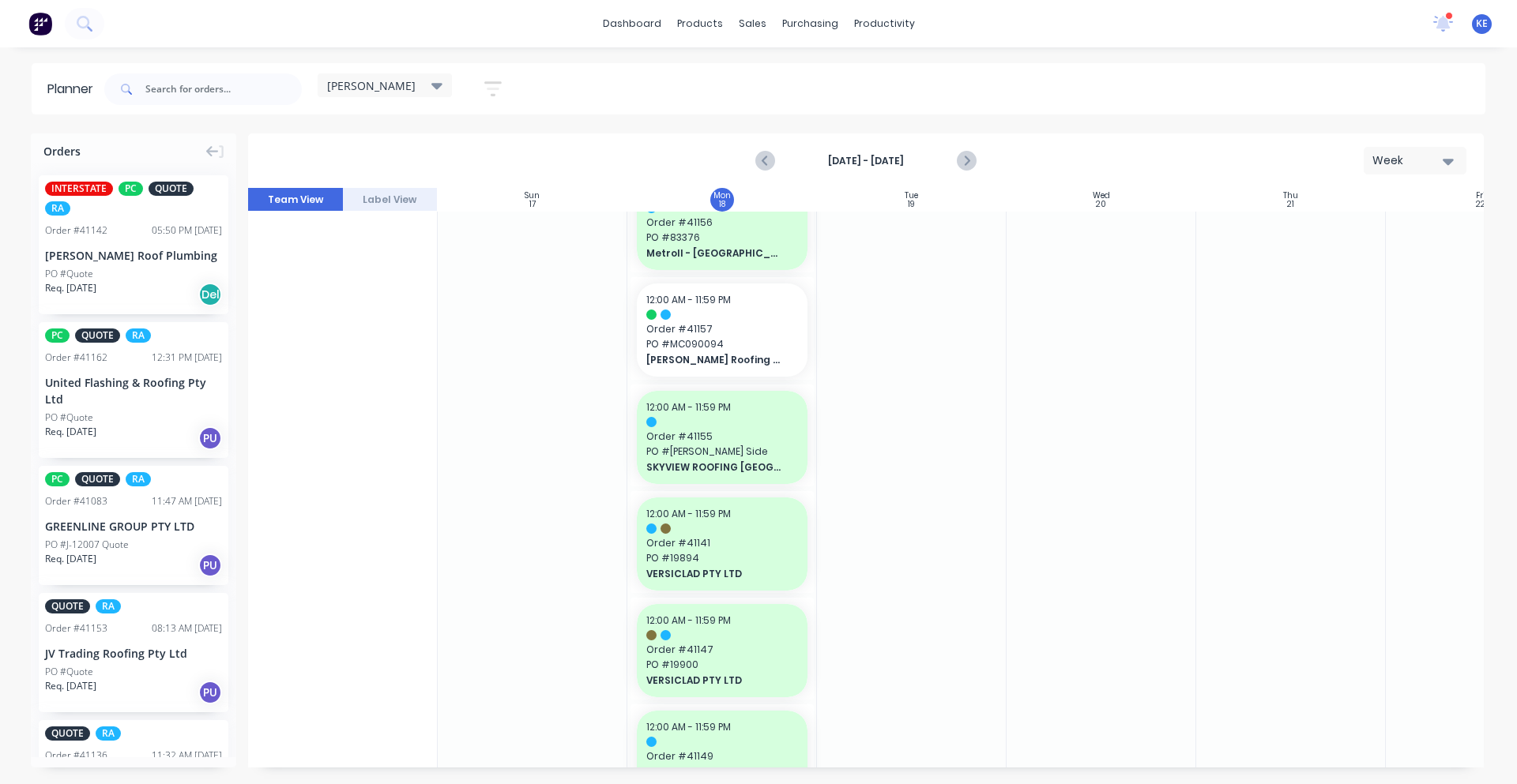
scroll to position [0, 0]
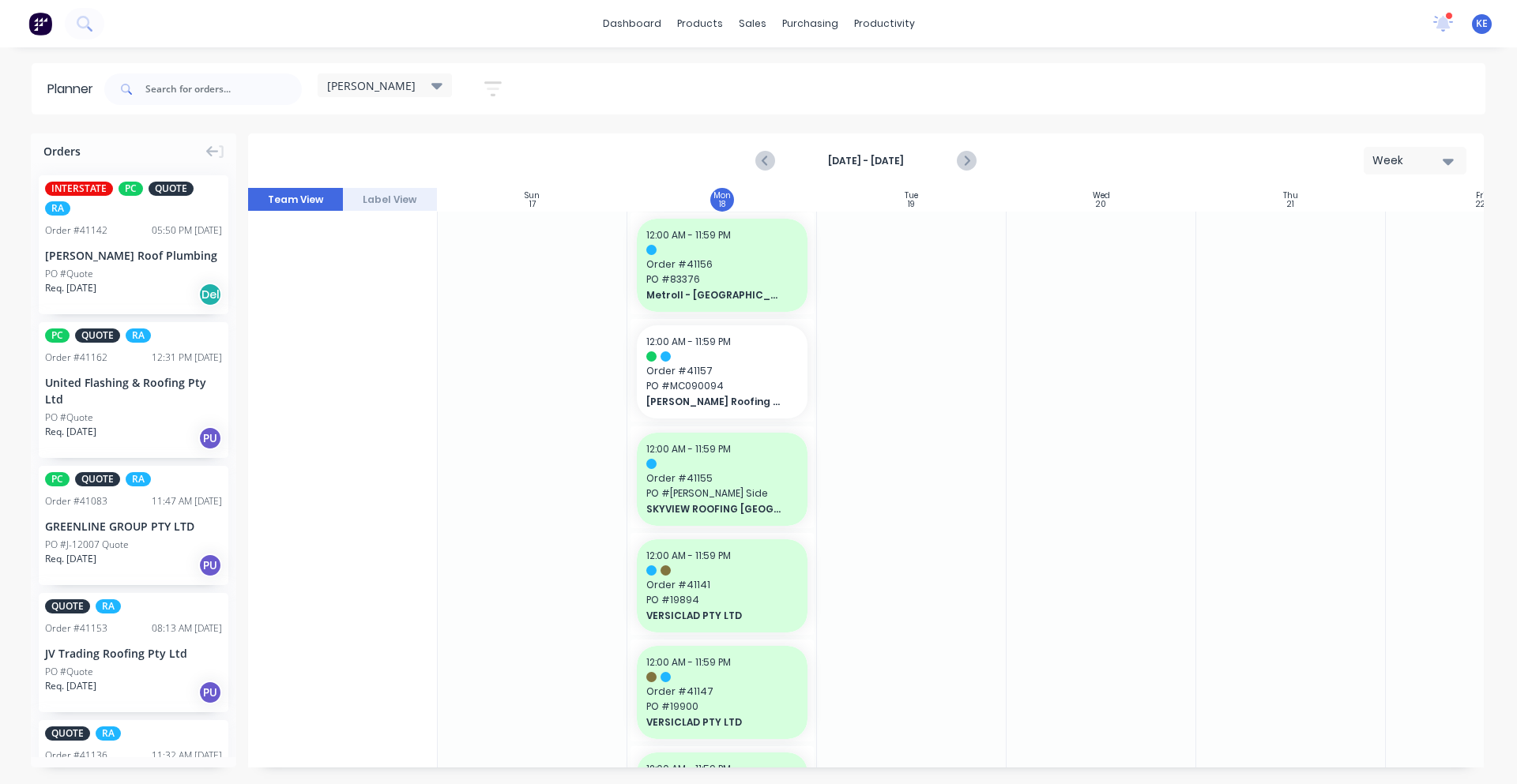
scroll to position [533, 0]
